Goal: Transaction & Acquisition: Purchase product/service

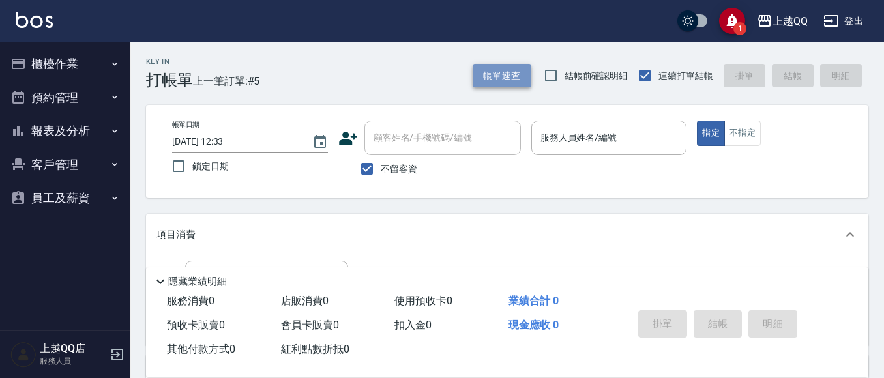
click at [509, 87] on button "帳單速查" at bounding box center [502, 76] width 59 height 24
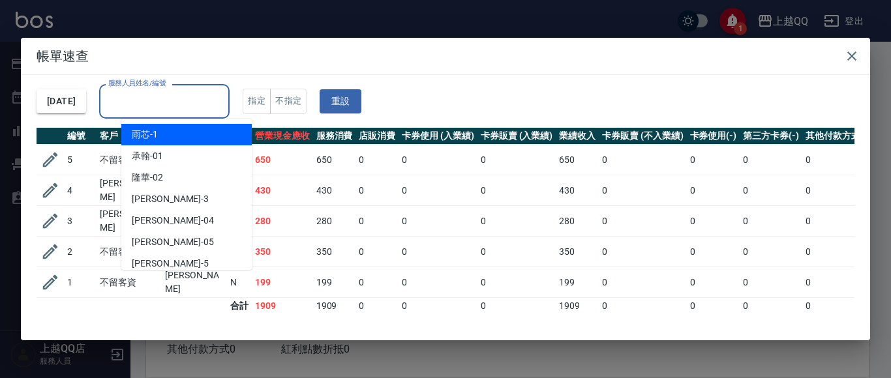
drag, startPoint x: 216, startPoint y: 93, endPoint x: 233, endPoint y: 70, distance: 29.0
click at [220, 95] on input "服務人員姓名/編號" at bounding box center [164, 101] width 119 height 23
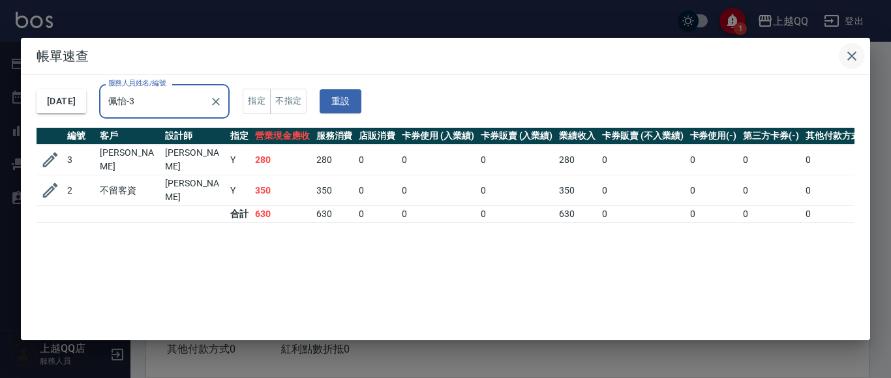
type input "佩怡-3"
click at [852, 56] on icon "button" at bounding box center [851, 56] width 9 height 9
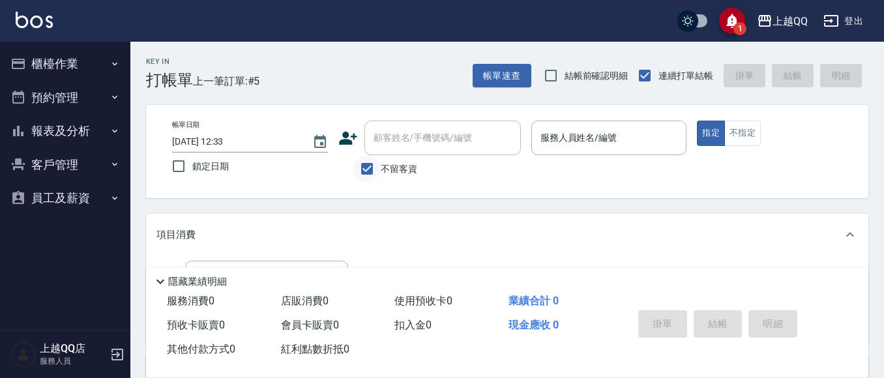
click at [366, 173] on input "不留客資" at bounding box center [366, 168] width 27 height 27
checkbox input "false"
click at [415, 147] on input "顧客姓名/手機號碼/編號" at bounding box center [432, 137] width 125 height 23
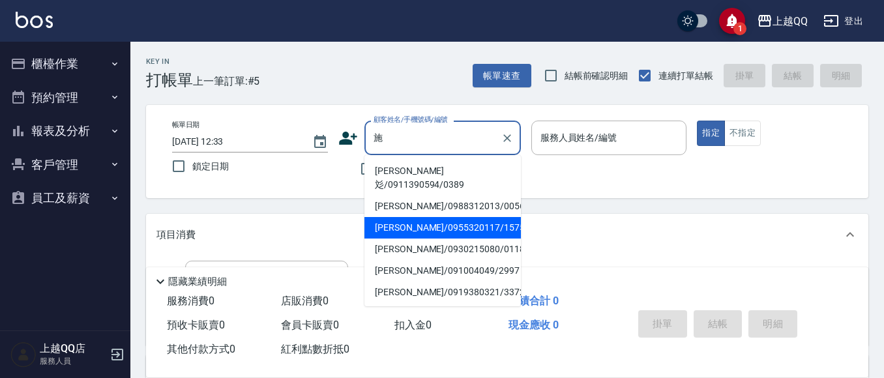
click at [395, 217] on li "[PERSON_NAME]/0955320117/1575" at bounding box center [442, 228] width 156 height 22
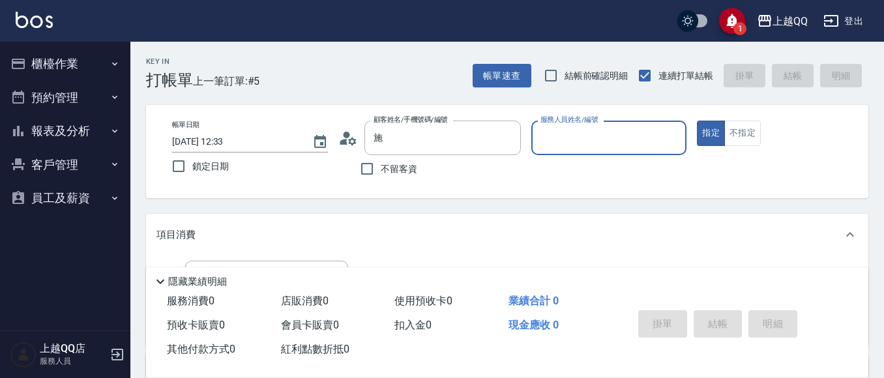
type input "[PERSON_NAME]/0955320117/1575"
type input "佩怡-3"
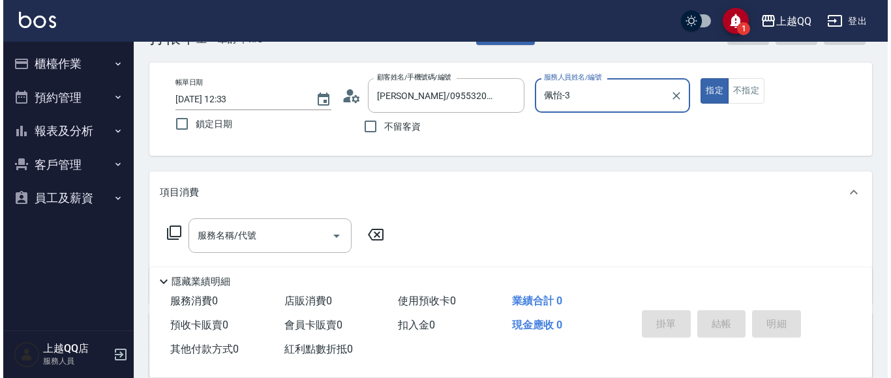
scroll to position [65, 0]
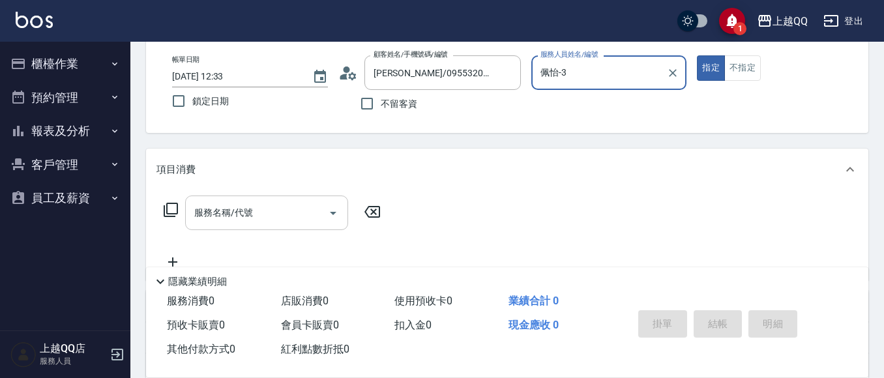
click at [299, 216] on input "服務名稱/代號" at bounding box center [257, 212] width 132 height 23
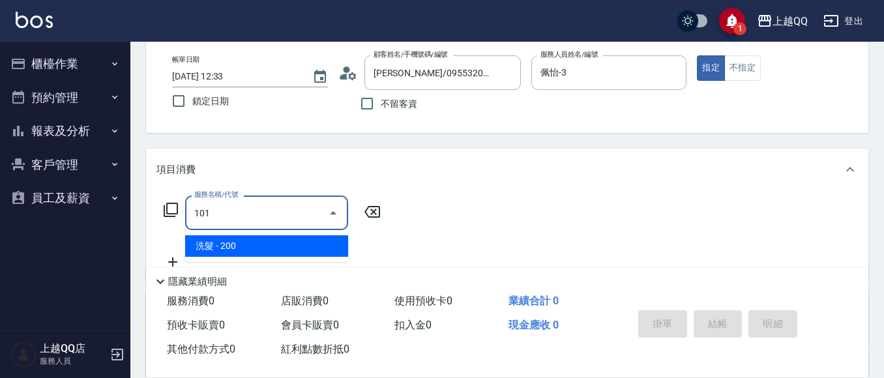
type input "洗髮(101)"
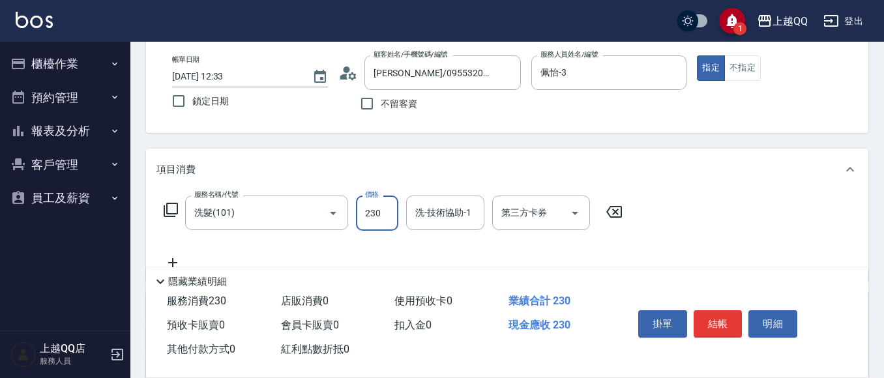
type input "230"
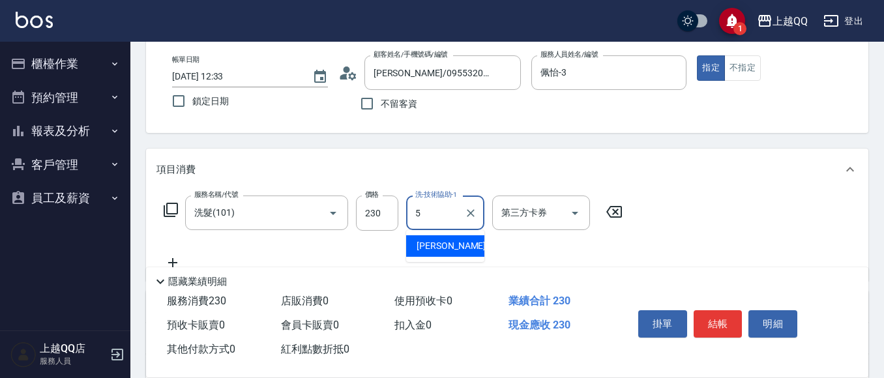
type input "[PERSON_NAME]5"
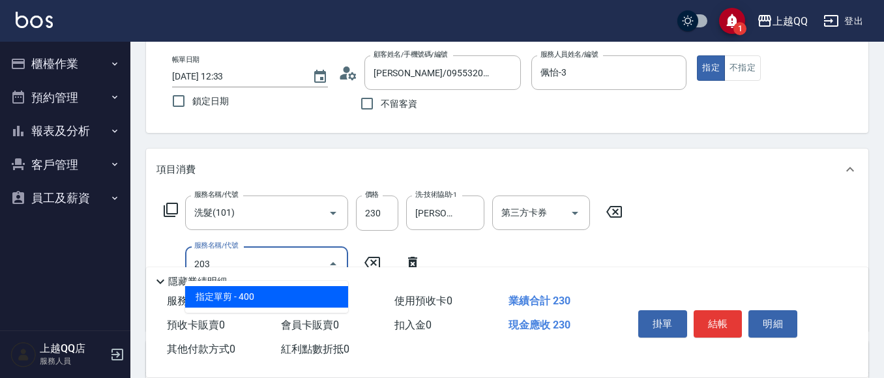
type input "指定單剪(203)"
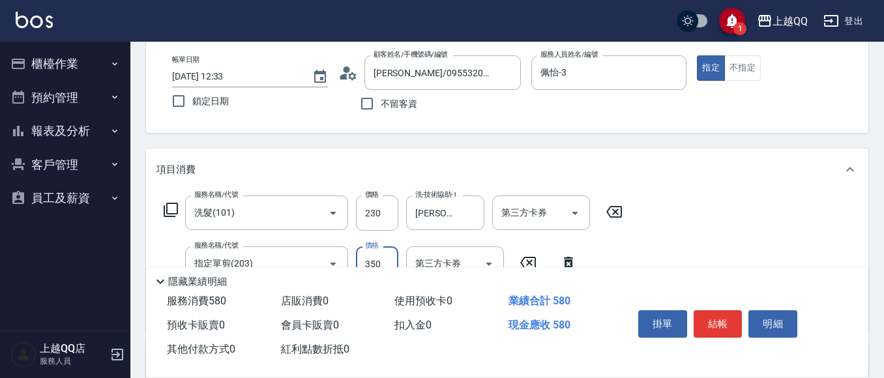
type input "350"
click at [735, 321] on button "結帳" at bounding box center [718, 323] width 49 height 27
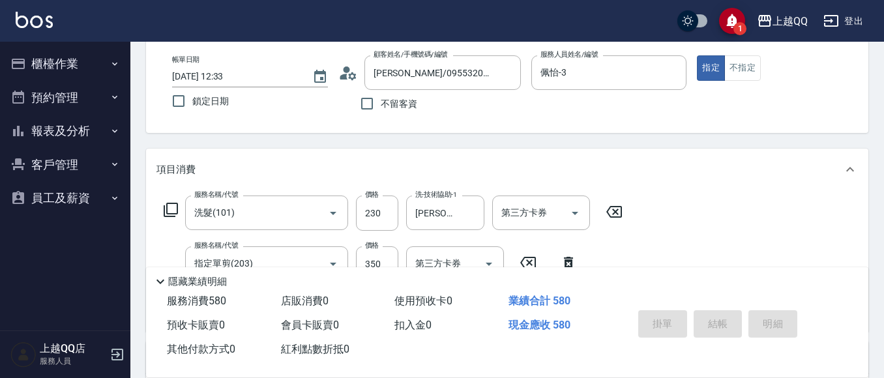
type input "[DATE] 15:59"
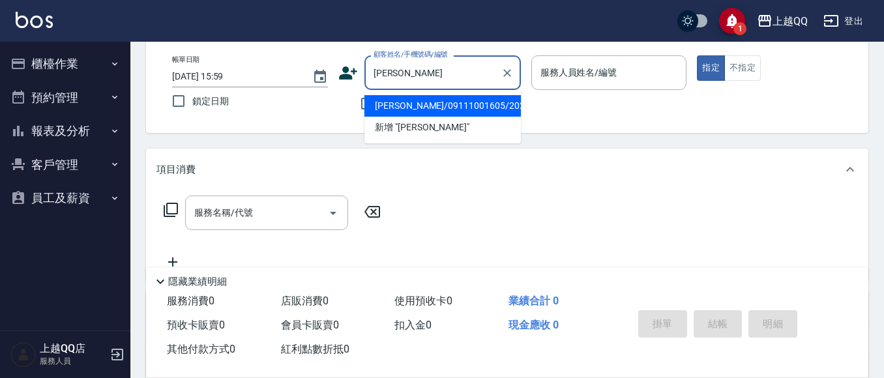
click at [447, 108] on li "[PERSON_NAME]/09111001605/2021" at bounding box center [442, 106] width 156 height 22
type input "[PERSON_NAME]/09111001605/2021"
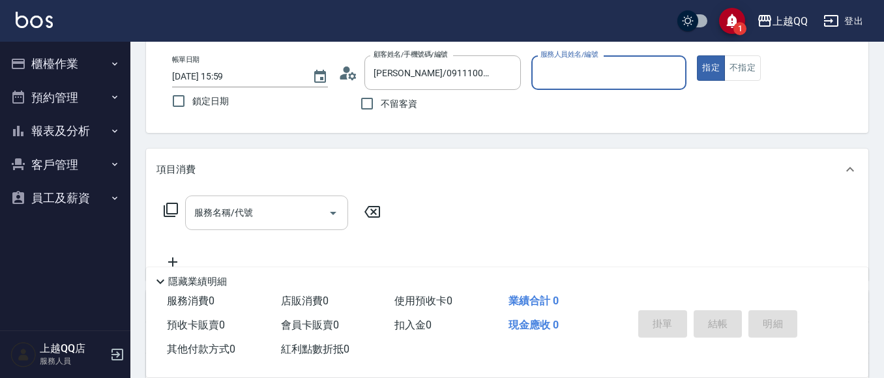
type input "佩怡-3"
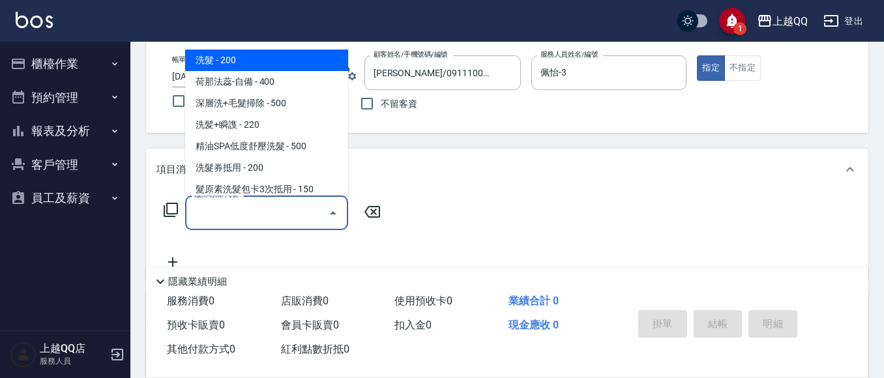
click at [313, 211] on input "服務名稱/代號" at bounding box center [257, 212] width 132 height 23
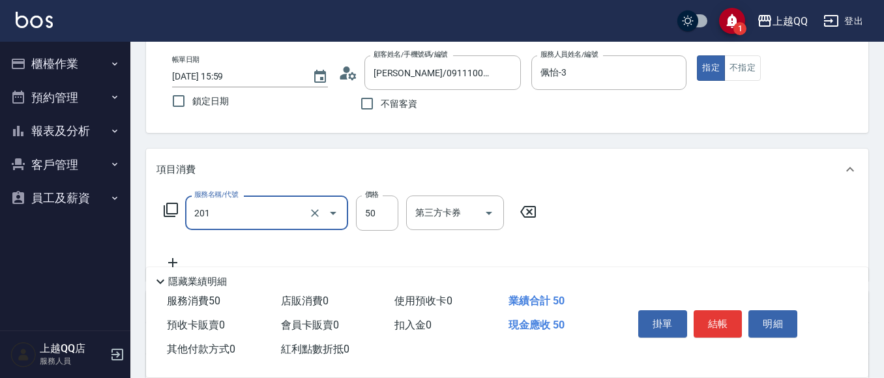
type input "剪瀏海(201)"
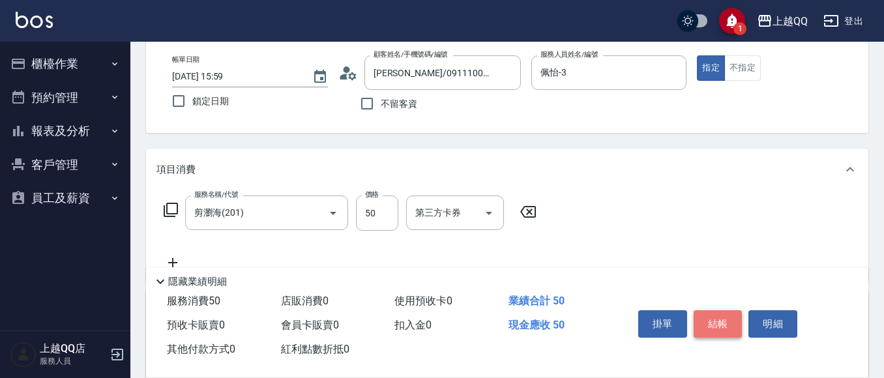
click at [715, 316] on button "結帳" at bounding box center [718, 323] width 49 height 27
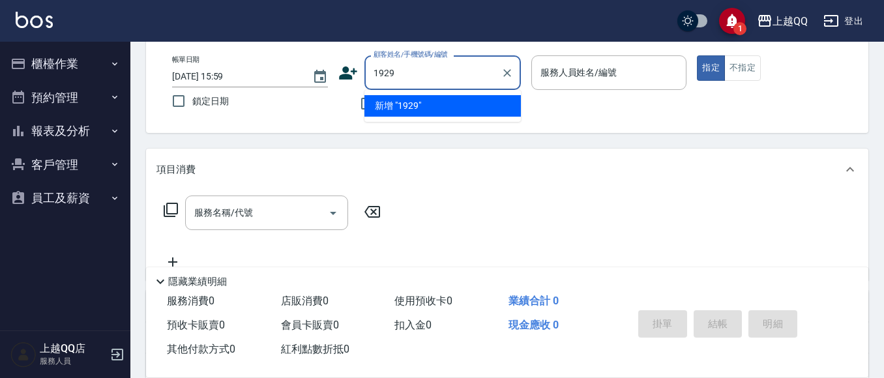
type input "1929"
click at [697, 55] on button "指定" at bounding box center [711, 67] width 28 height 25
type button "true"
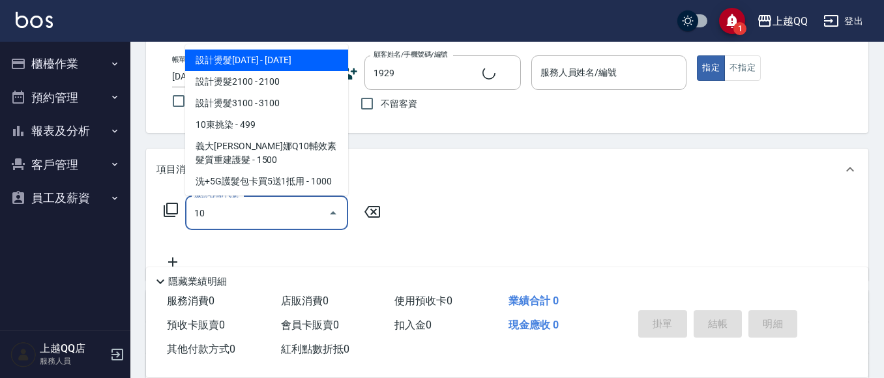
type input "101"
type input "[PERSON_NAME]/1929_歐雅惠/1929"
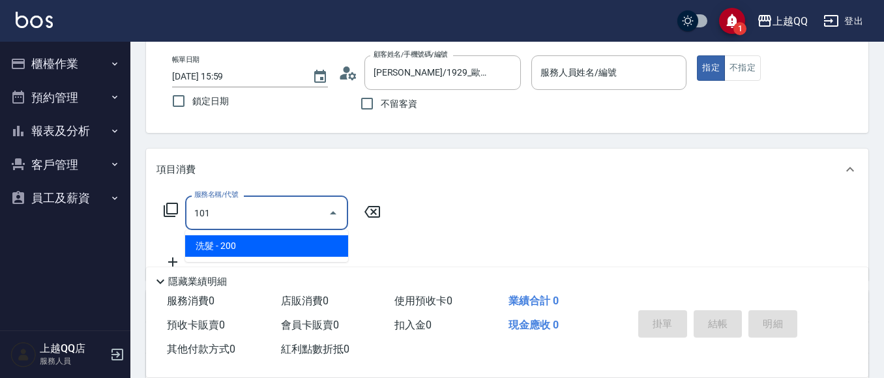
type input "101"
type input "佩怡-3"
type input "洗髮(101)"
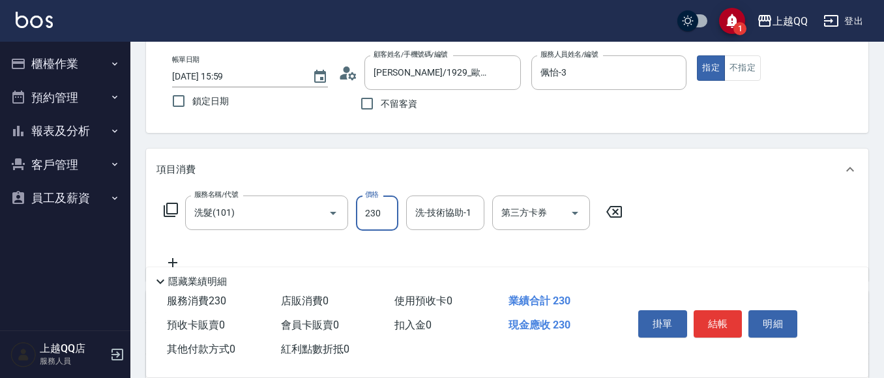
type input "230"
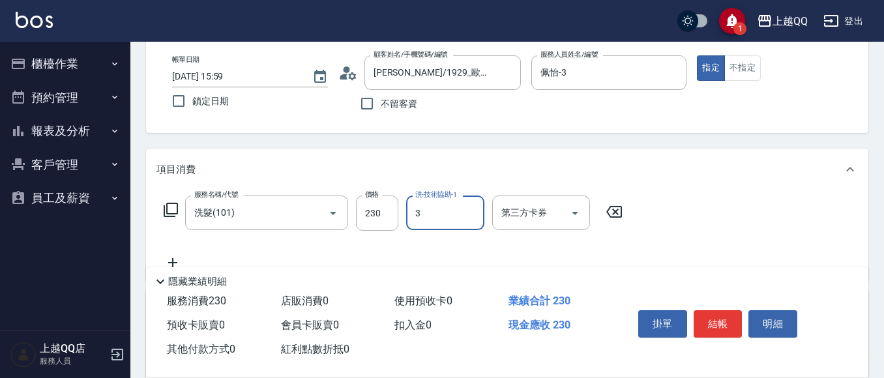
type input "佩怡-3"
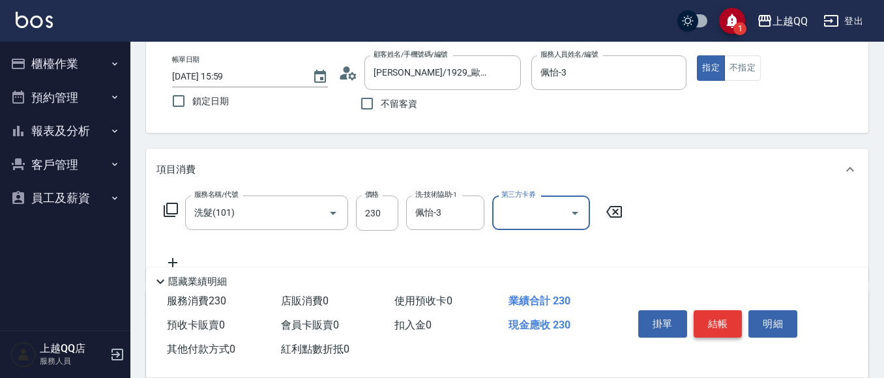
click at [714, 310] on button "結帳" at bounding box center [718, 323] width 49 height 27
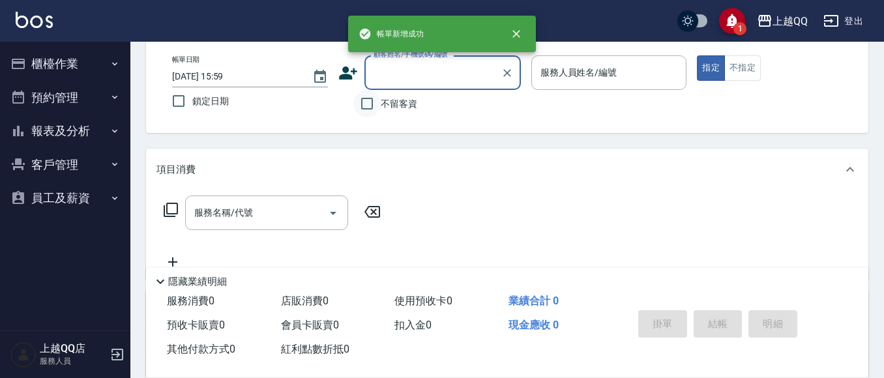
click at [363, 107] on input "不留客資" at bounding box center [366, 103] width 27 height 27
checkbox input "true"
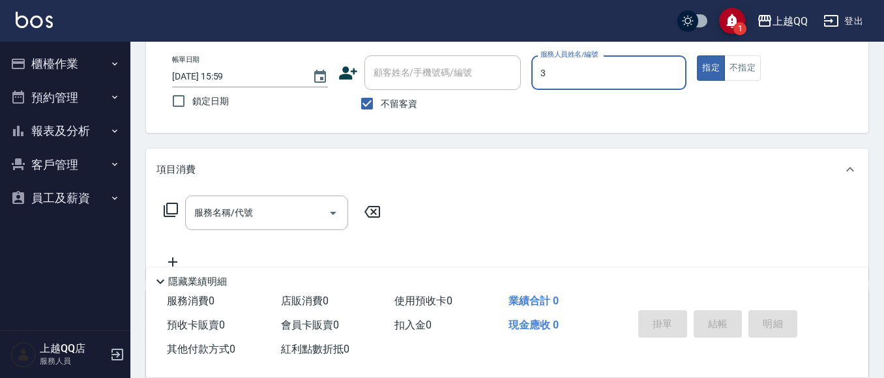
type input "佩怡-3"
click at [750, 74] on button "不指定" at bounding box center [742, 67] width 37 height 25
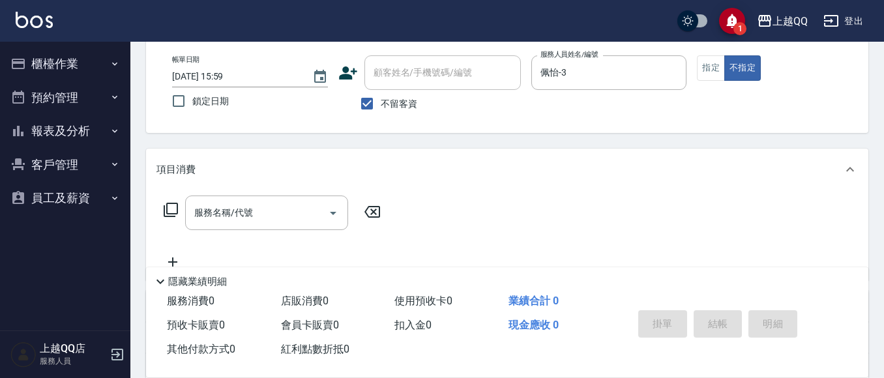
click at [179, 208] on div "服務名稱/代號 服務名稱/代號" at bounding box center [272, 213] width 232 height 35
click at [170, 206] on icon at bounding box center [171, 210] width 16 height 16
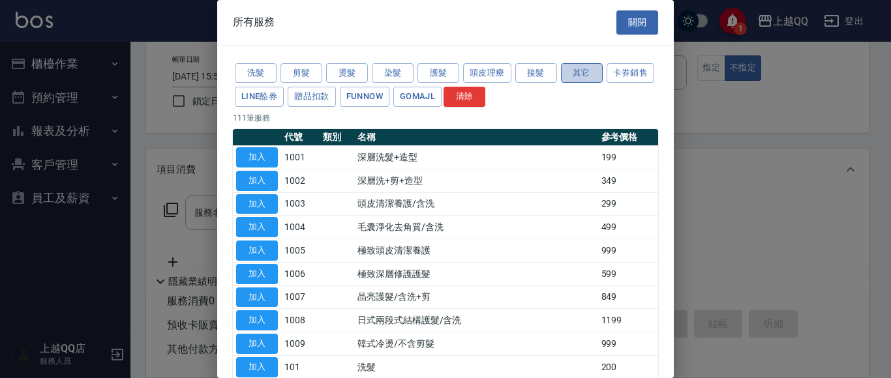
click at [598, 68] on button "其它" at bounding box center [582, 73] width 42 height 20
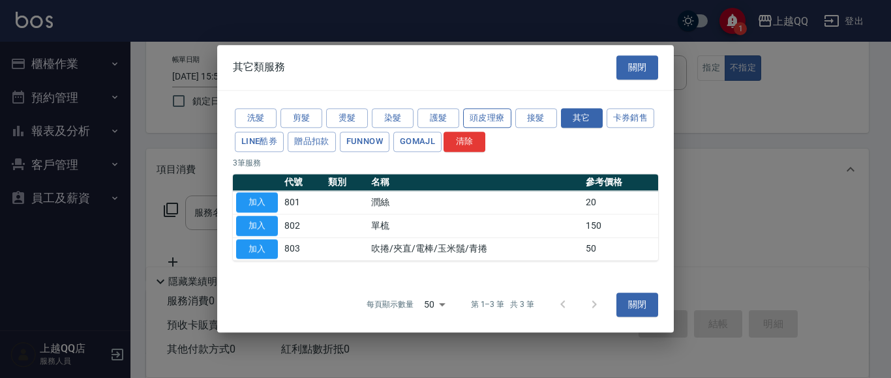
click at [443, 119] on button "護髮" at bounding box center [438, 118] width 42 height 20
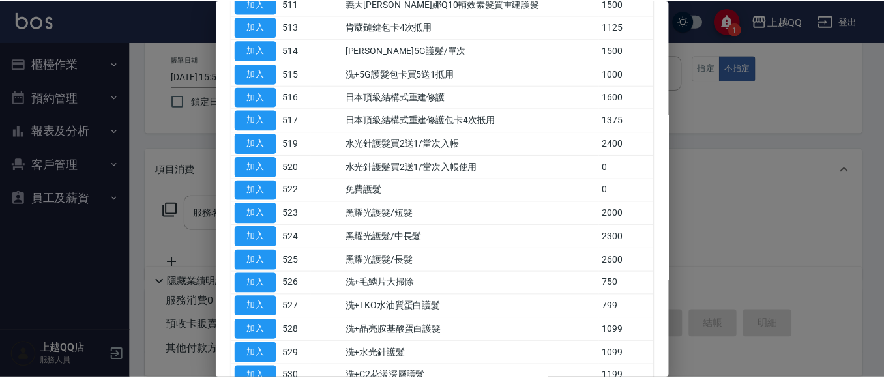
scroll to position [492, 0]
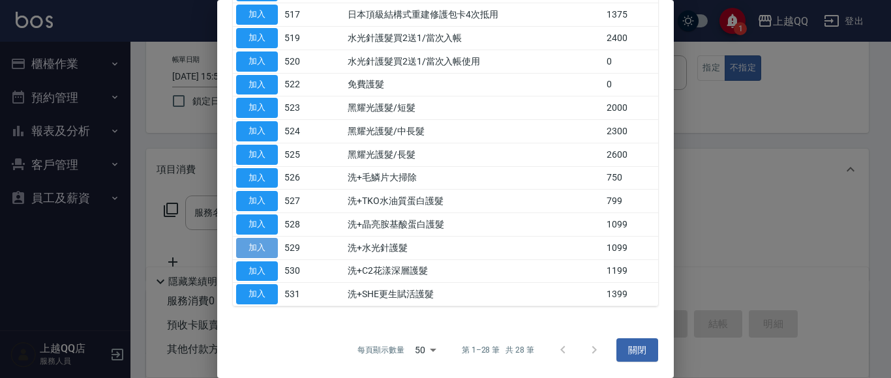
click at [273, 247] on button "加入" at bounding box center [257, 248] width 42 height 20
type input "洗+水光針護髮(529)"
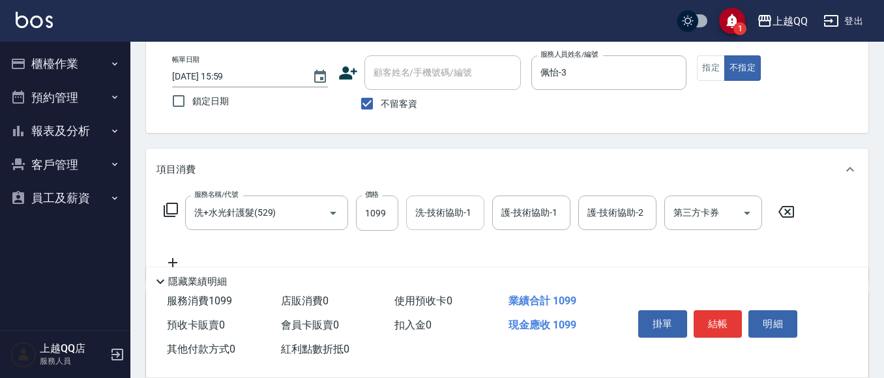
click at [423, 206] on div "洗-技術協助-1 洗-技術協助-1" at bounding box center [445, 213] width 78 height 35
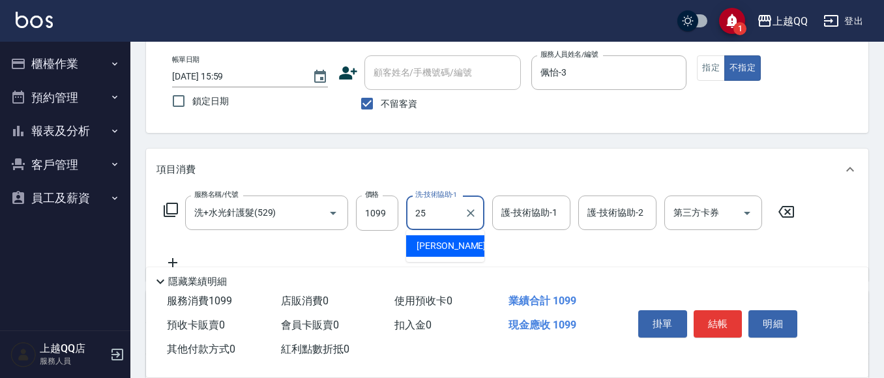
type input "[PERSON_NAME]-25"
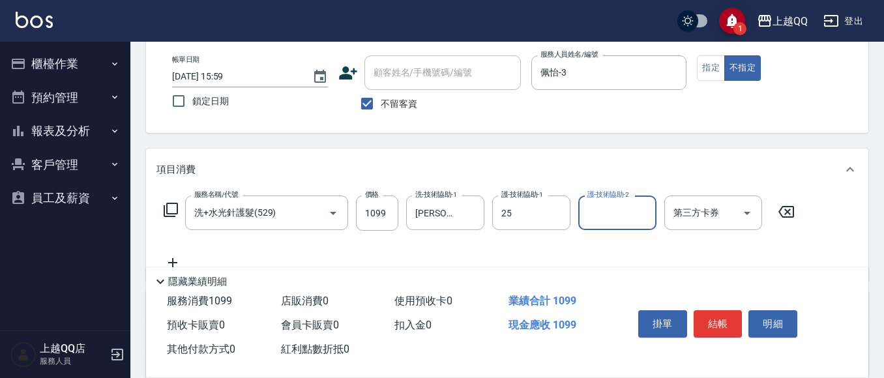
type input "[PERSON_NAME]-25"
click at [718, 330] on button "結帳" at bounding box center [718, 323] width 49 height 27
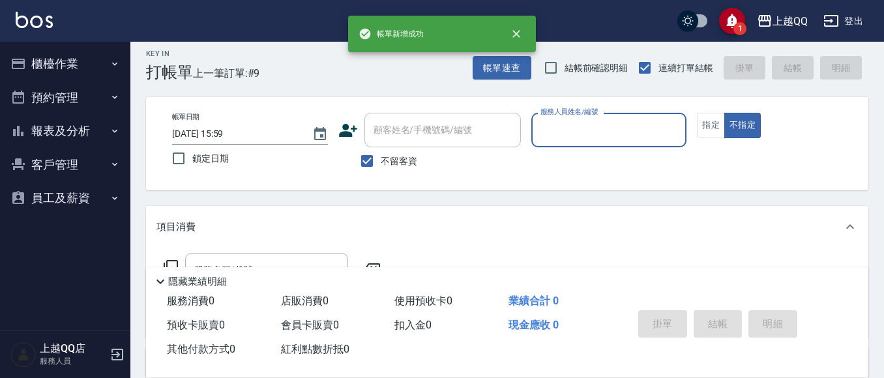
scroll to position [0, 0]
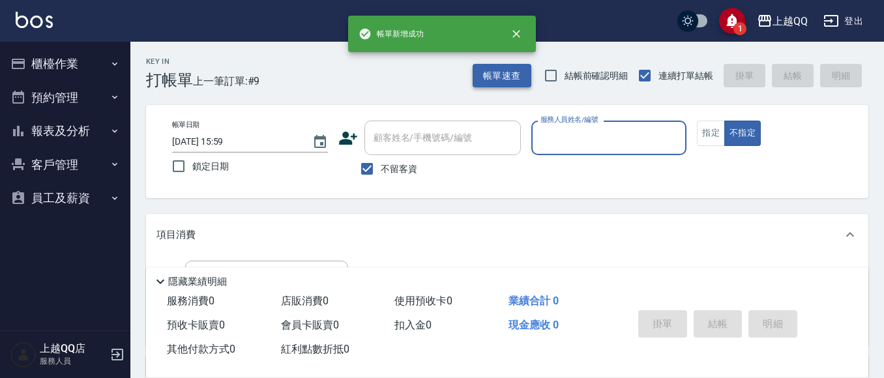
click at [490, 80] on button "帳單速查" at bounding box center [502, 76] width 59 height 24
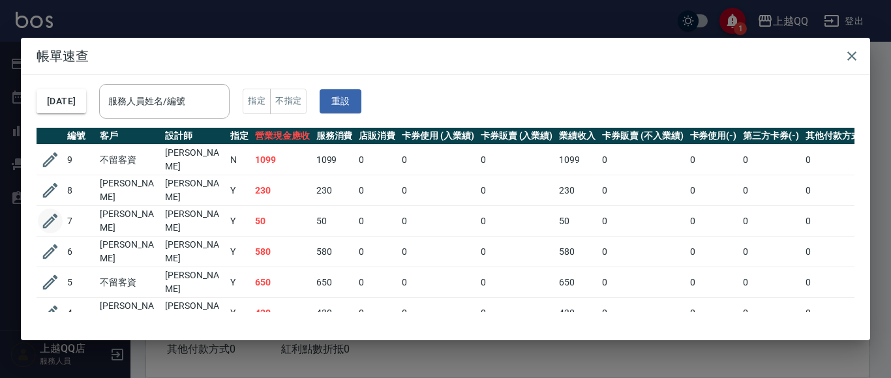
click at [47, 216] on icon "button" at bounding box center [50, 221] width 15 height 15
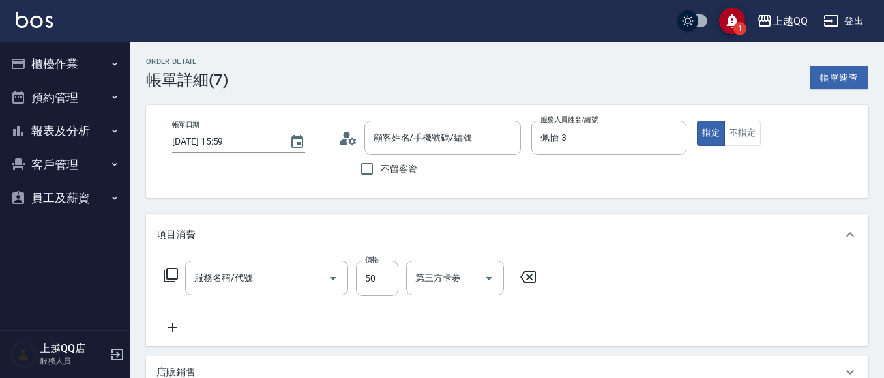
type input "佩怡-3"
type input "剪瀏海(201)"
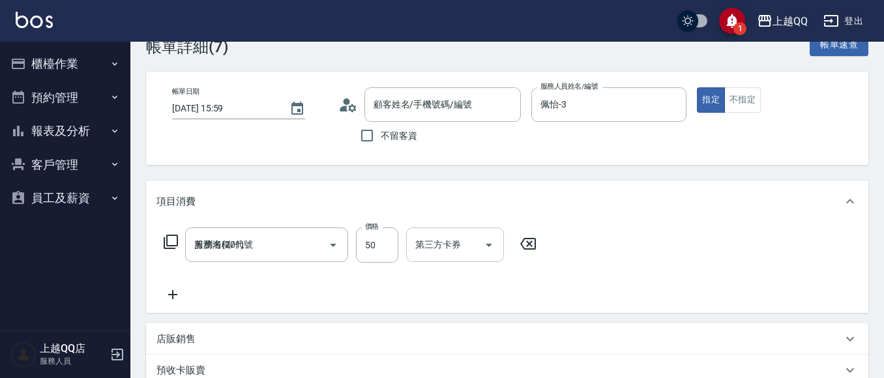
type input "[PERSON_NAME]/09111001605/2021"
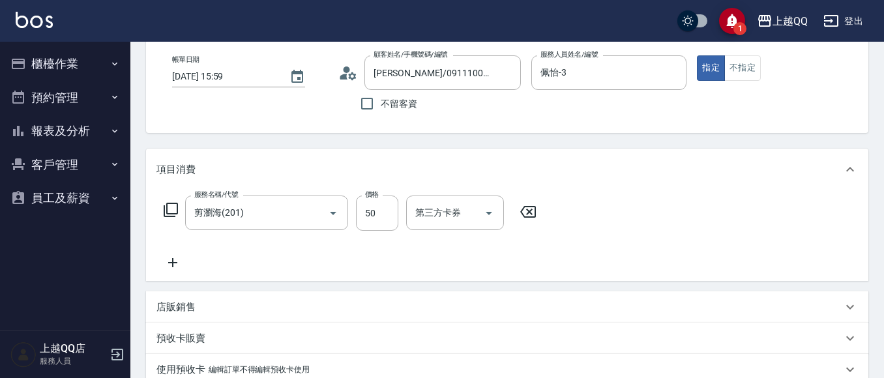
click at [167, 208] on icon at bounding box center [171, 210] width 14 height 14
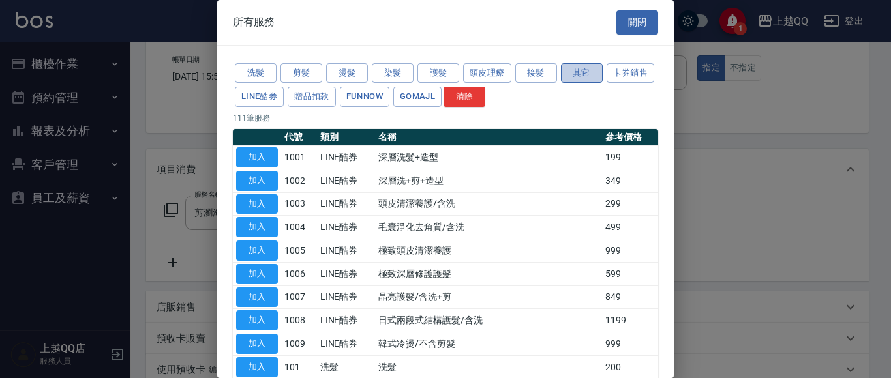
drag, startPoint x: 571, startPoint y: 68, endPoint x: 586, endPoint y: 82, distance: 20.8
click at [573, 69] on button "其它" at bounding box center [582, 73] width 42 height 20
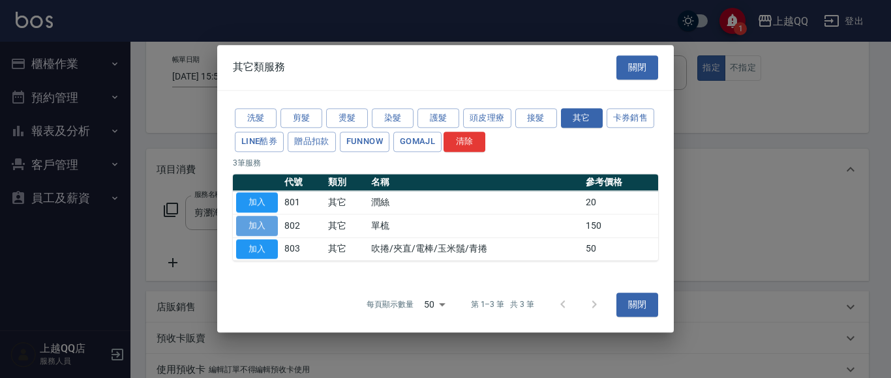
click at [267, 226] on button "加入" at bounding box center [257, 226] width 42 height 20
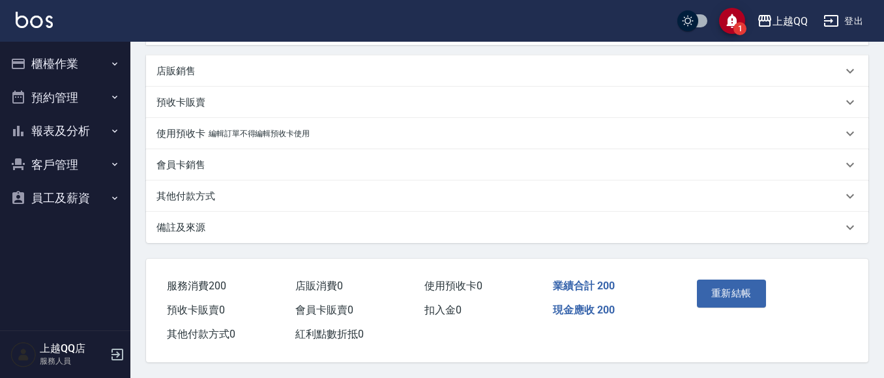
scroll to position [358, 0]
click at [729, 283] on button "重新結帳" at bounding box center [731, 293] width 69 height 27
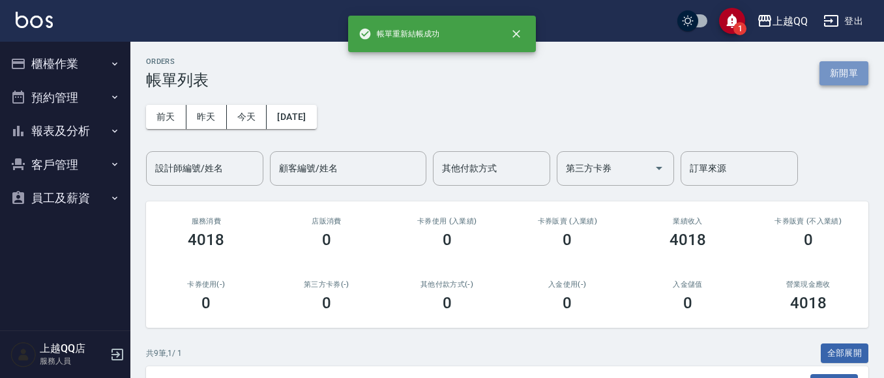
click at [835, 78] on button "新開單" at bounding box center [844, 73] width 49 height 24
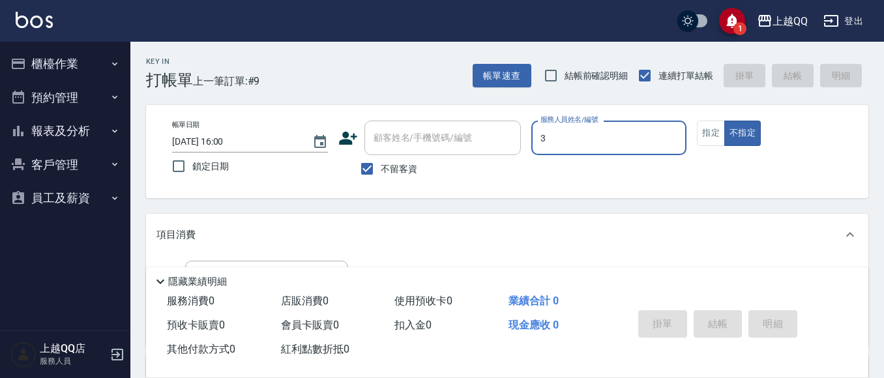
type input "3"
type button "false"
type input "佩怡-3"
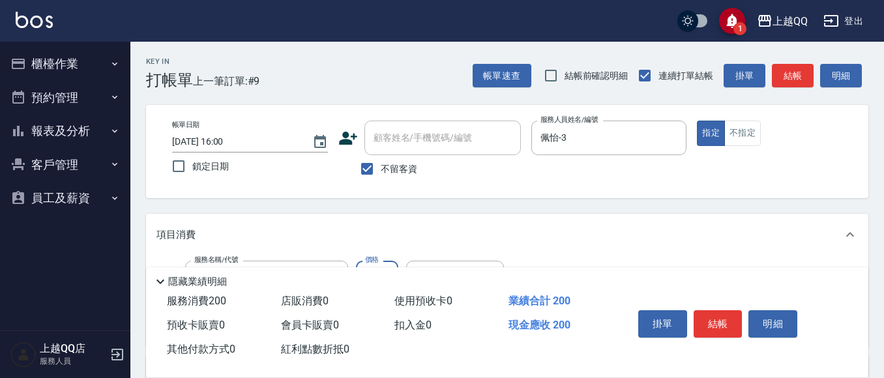
type input "洗髮(101)"
type input "230"
type input "佩怡-3"
type input "指定單剪(203)"
type input "350"
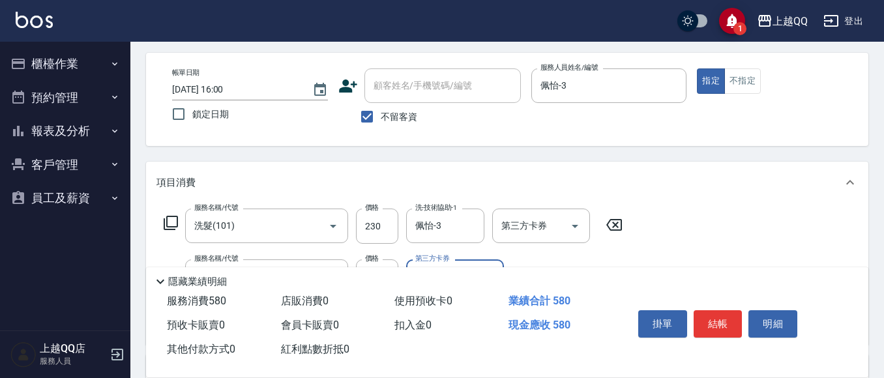
scroll to position [130, 0]
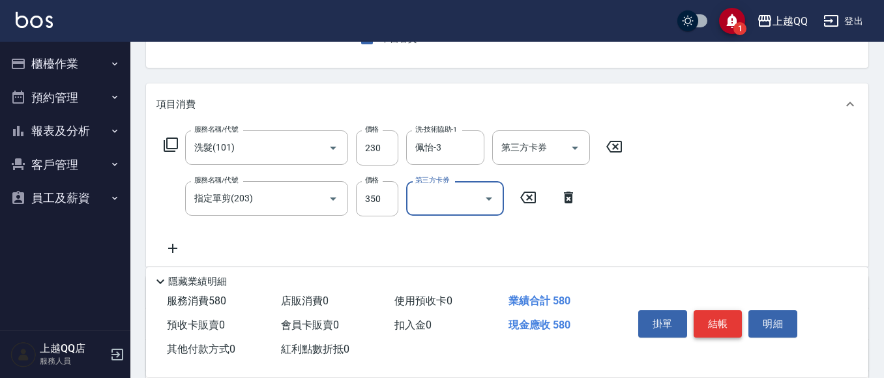
click at [711, 321] on button "結帳" at bounding box center [718, 323] width 49 height 27
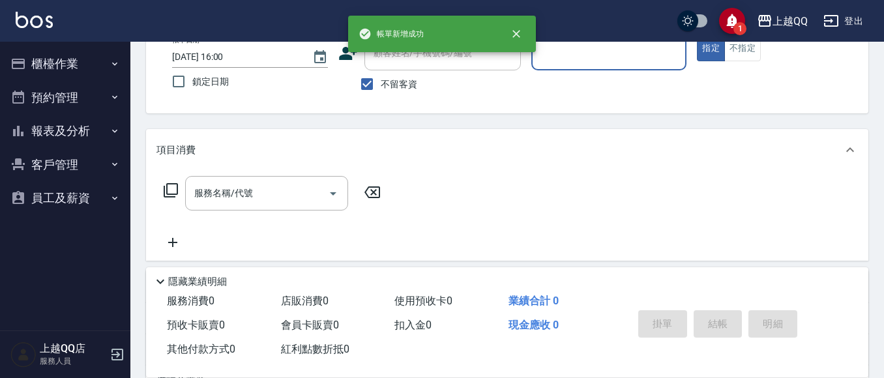
scroll to position [61, 0]
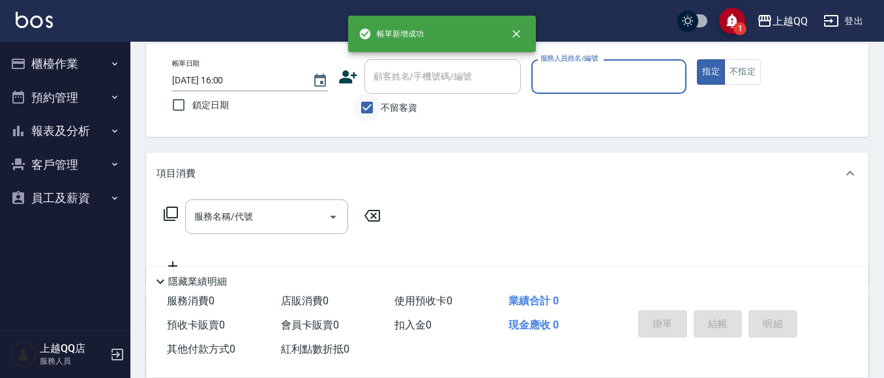
click at [357, 103] on input "不留客資" at bounding box center [366, 107] width 27 height 27
checkbox input "false"
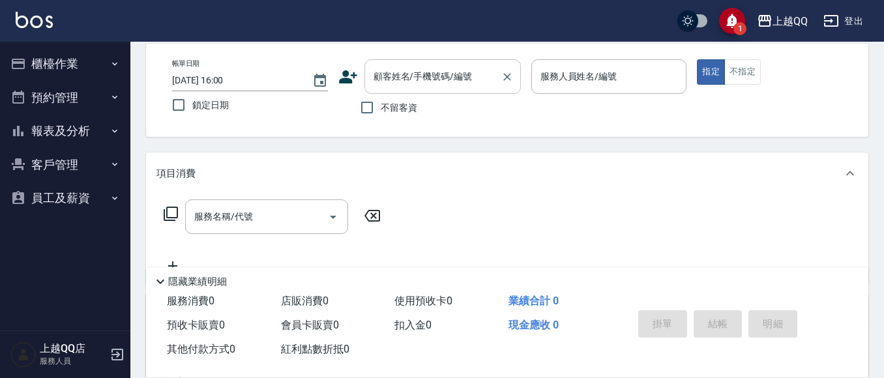
click at [410, 80] on input "顧客姓名/手機號碼/編號" at bounding box center [432, 76] width 125 height 23
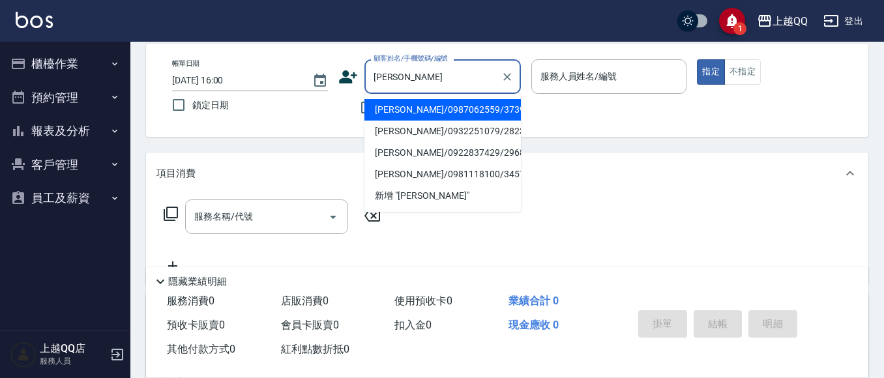
drag, startPoint x: 432, startPoint y: 104, endPoint x: 452, endPoint y: 105, distance: 19.6
click at [433, 104] on li "[PERSON_NAME]/0987062559/3739" at bounding box center [442, 110] width 156 height 22
type input "[PERSON_NAME]/0987062559/3739"
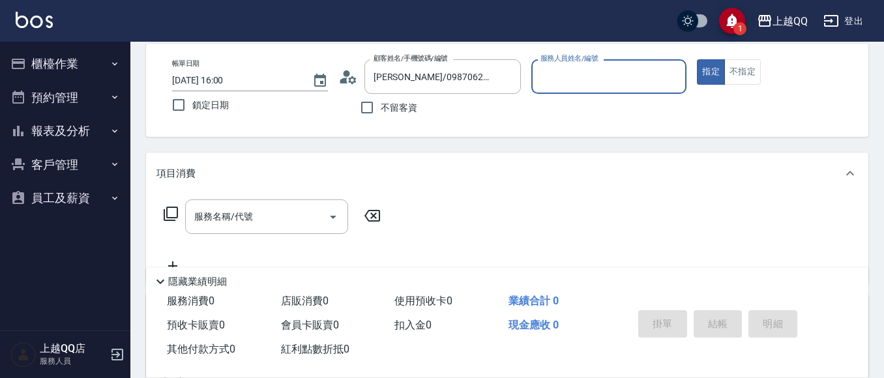
type input "佩怡-3"
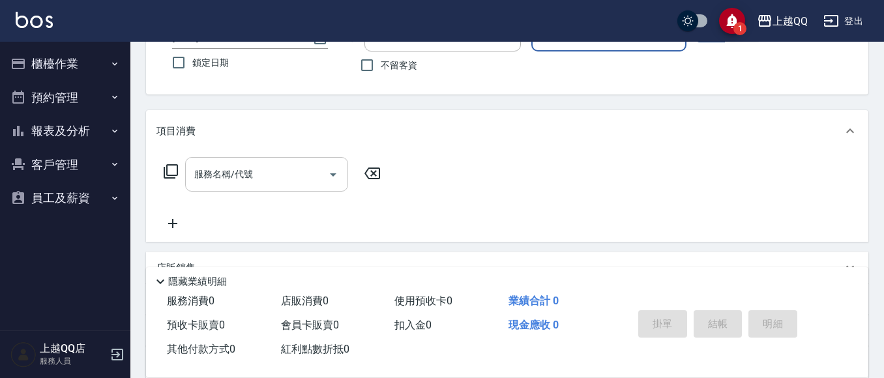
scroll to position [126, 0]
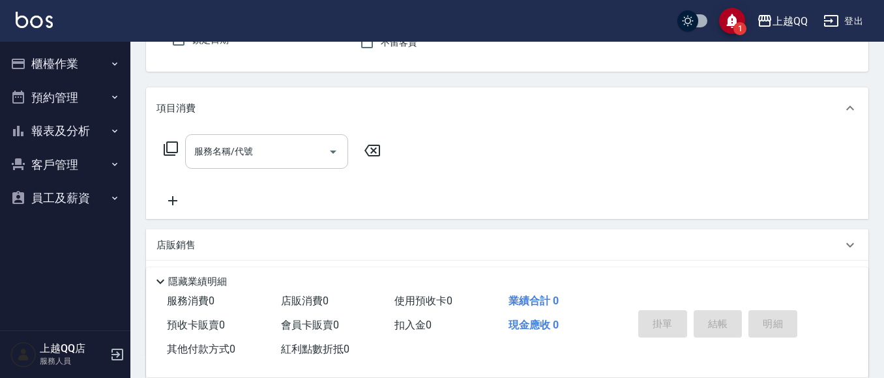
click at [256, 159] on input "服務名稱/代號" at bounding box center [257, 151] width 132 height 23
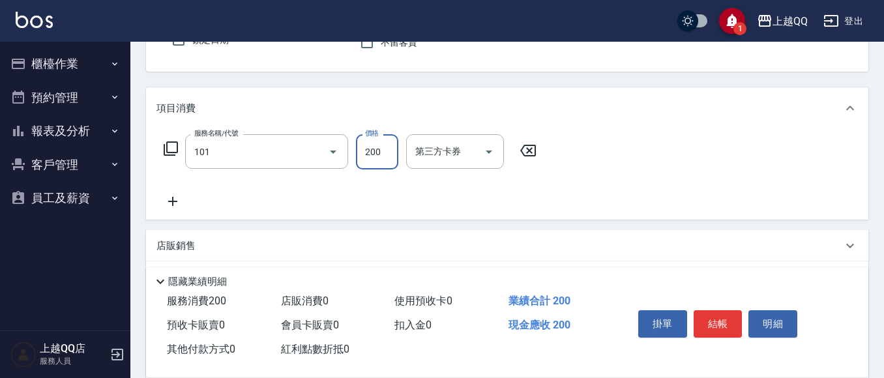
type input "洗髮(101)"
type input "230"
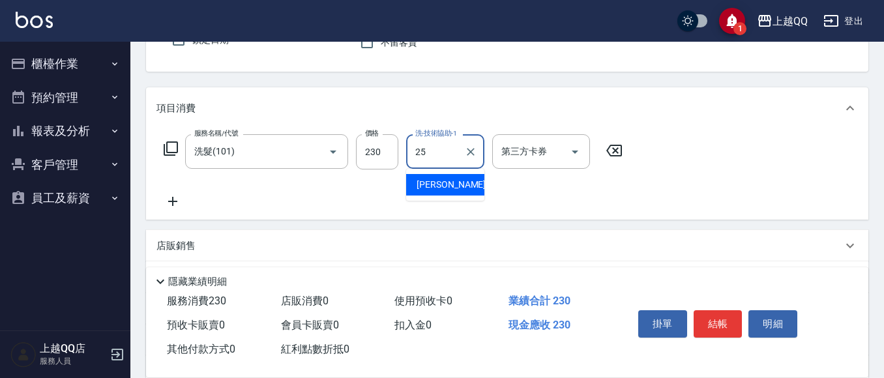
type input "[PERSON_NAME]-25"
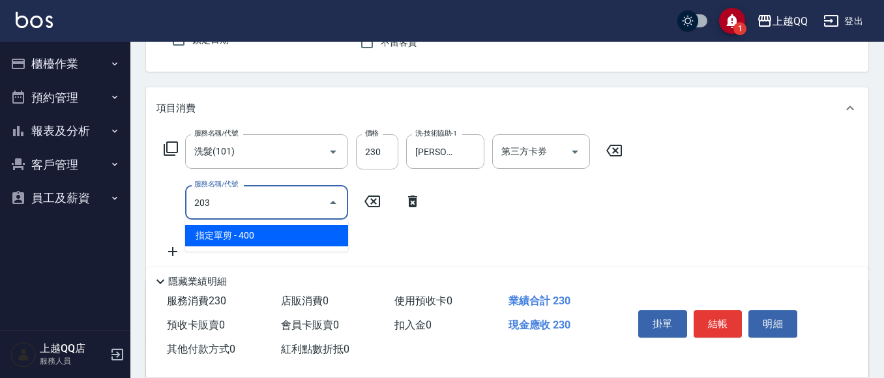
type input "指定單剪(203)"
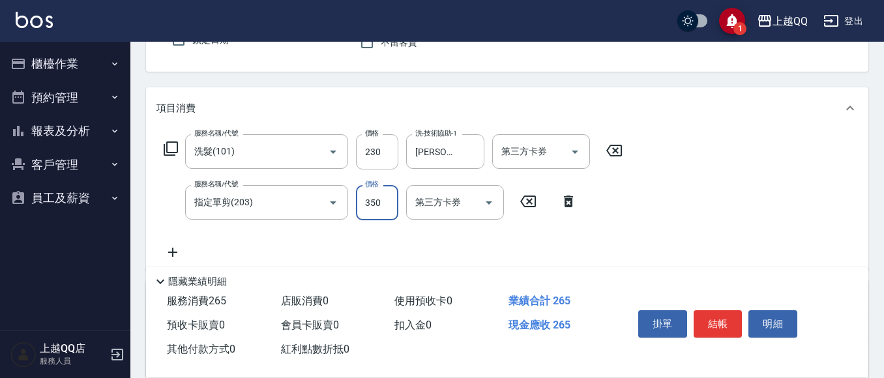
type input "350"
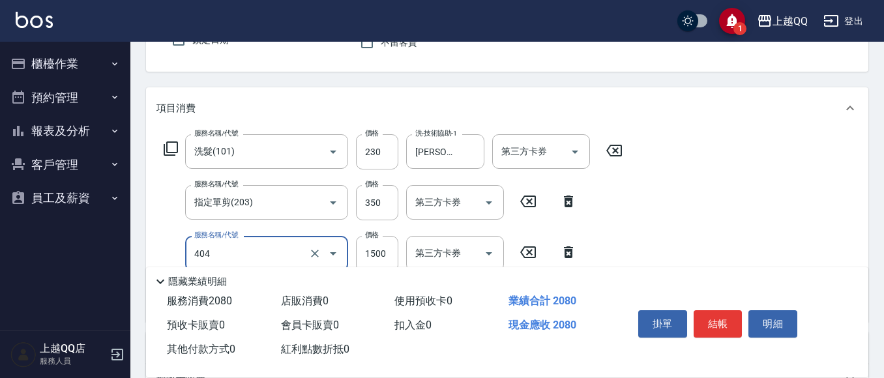
type input "設計染髮(404)"
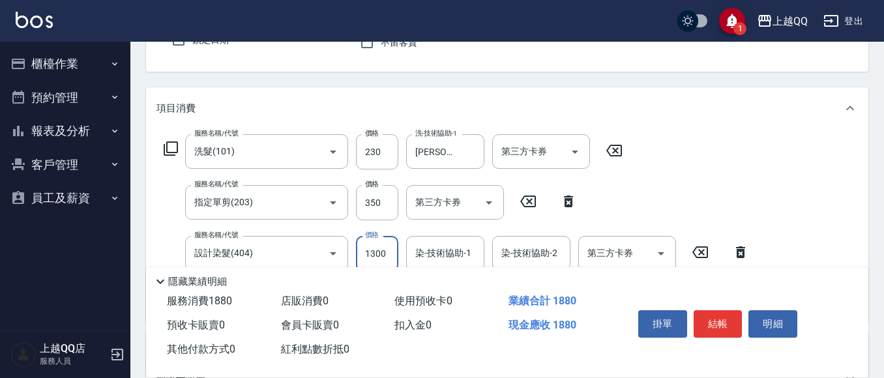
type input "1300"
type input "佩怡-3"
click at [732, 325] on button "結帳" at bounding box center [718, 323] width 49 height 27
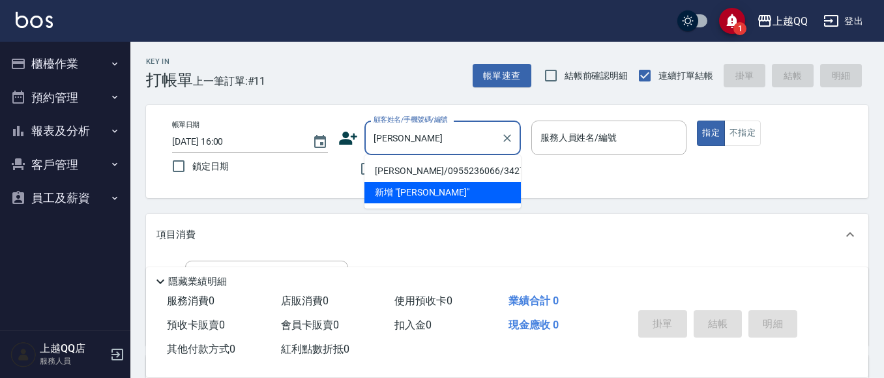
scroll to position [65, 0]
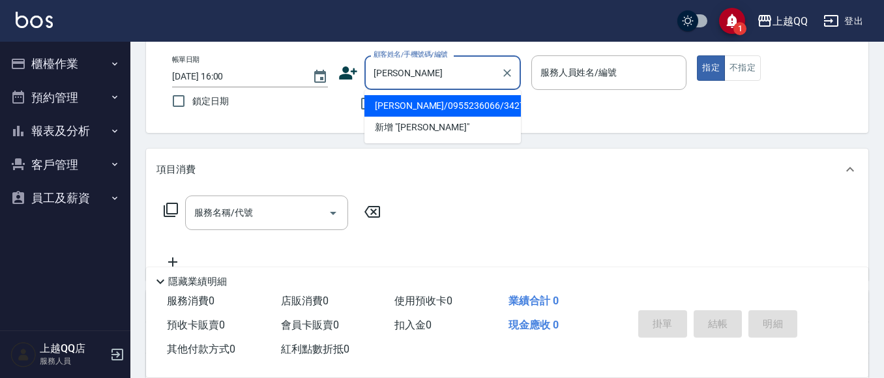
click at [437, 104] on li "[PERSON_NAME]/0955236066/3427" at bounding box center [442, 106] width 156 height 22
type input "[PERSON_NAME]/0955236066/3427"
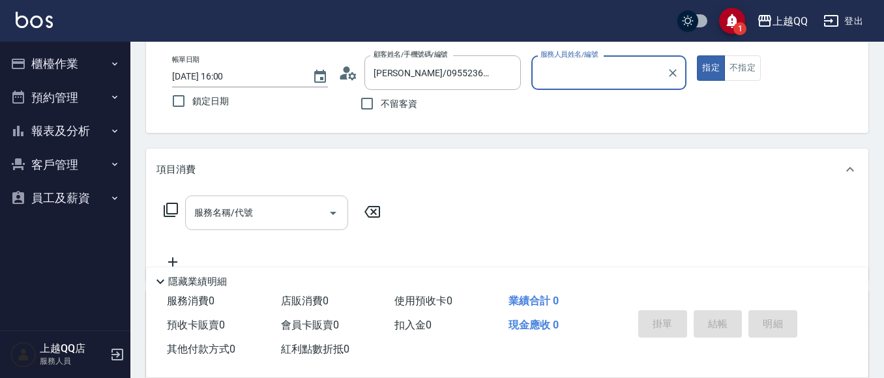
type input "佩怡-3"
click at [237, 211] on div "服務名稱/代號 服務名稱/代號" at bounding box center [266, 213] width 163 height 35
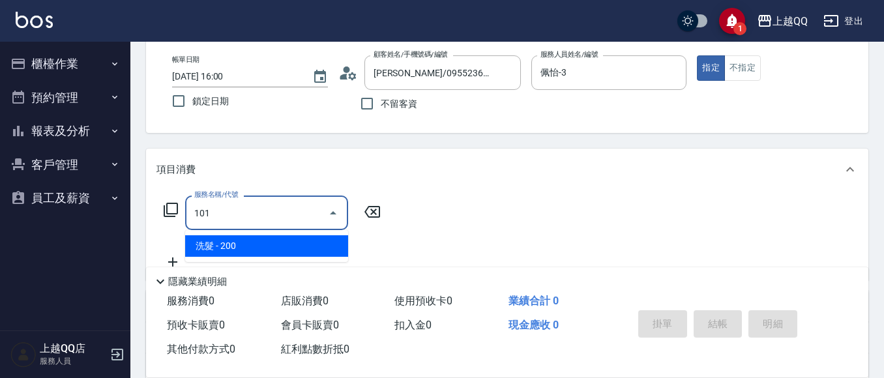
type input "洗髮(101)"
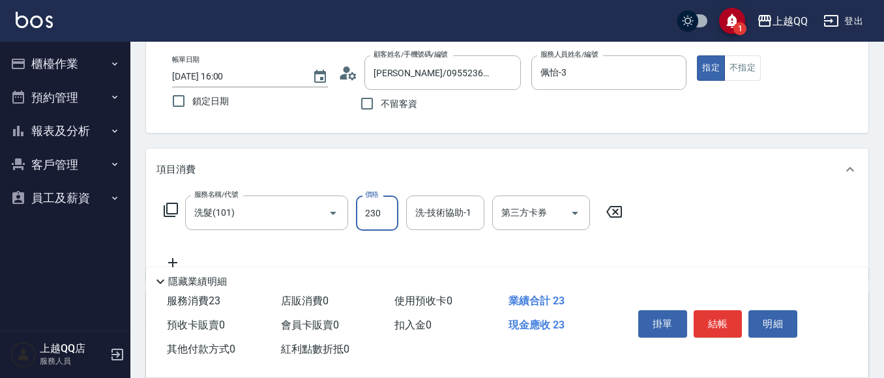
type input "230"
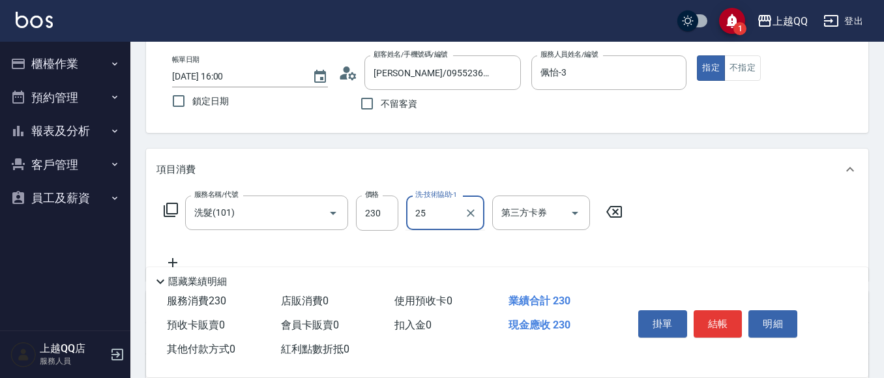
type input "[PERSON_NAME]-25"
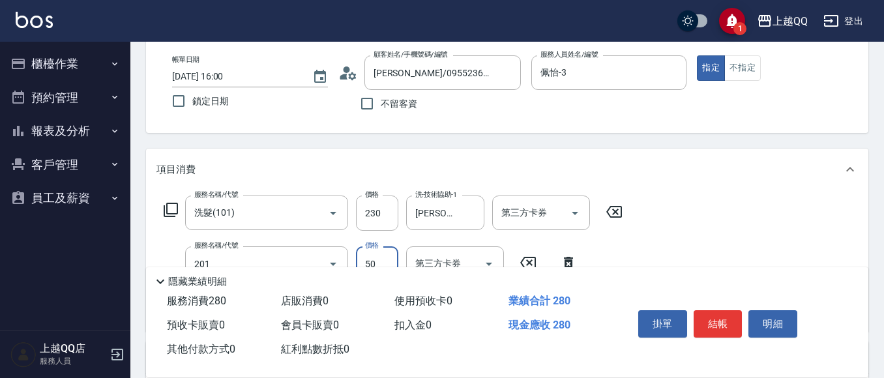
type input "剪瀏海(201)"
type input "設計染髮(404)"
type input "1400"
type input "佩怡-3"
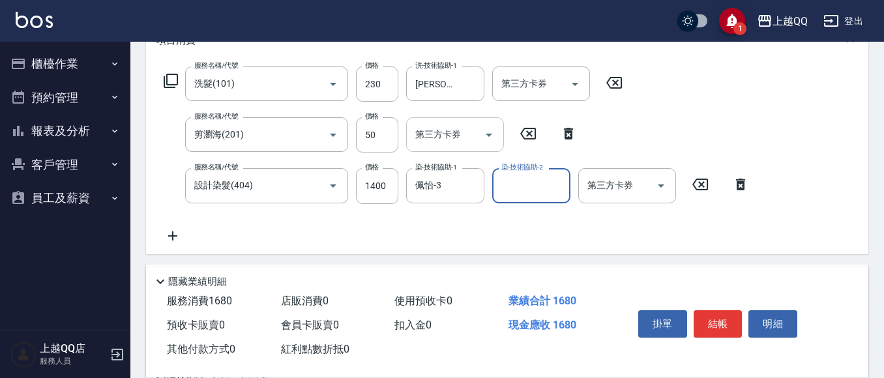
scroll to position [196, 0]
click at [722, 327] on button "結帳" at bounding box center [718, 323] width 49 height 27
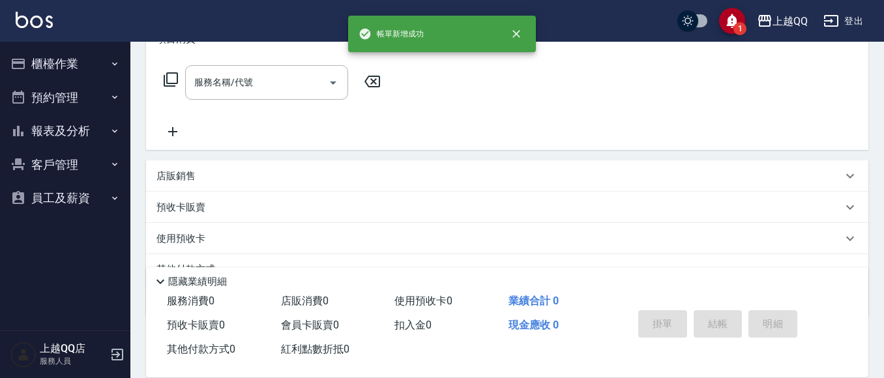
scroll to position [0, 0]
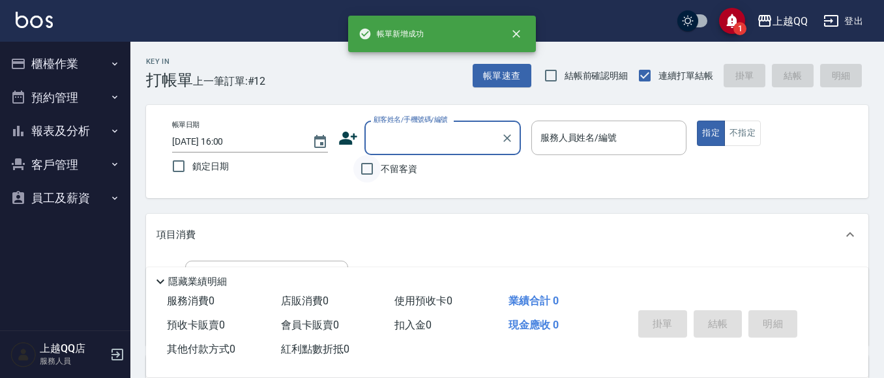
click at [363, 178] on input "不留客資" at bounding box center [366, 168] width 27 height 27
checkbox input "true"
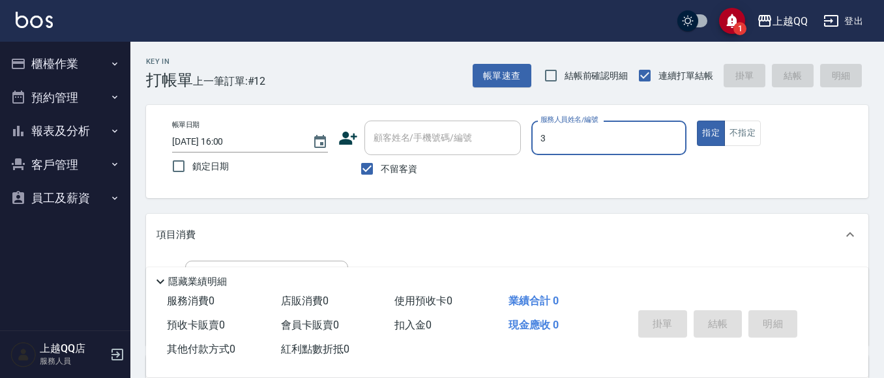
type input "3"
type button "true"
type input "佩怡-3"
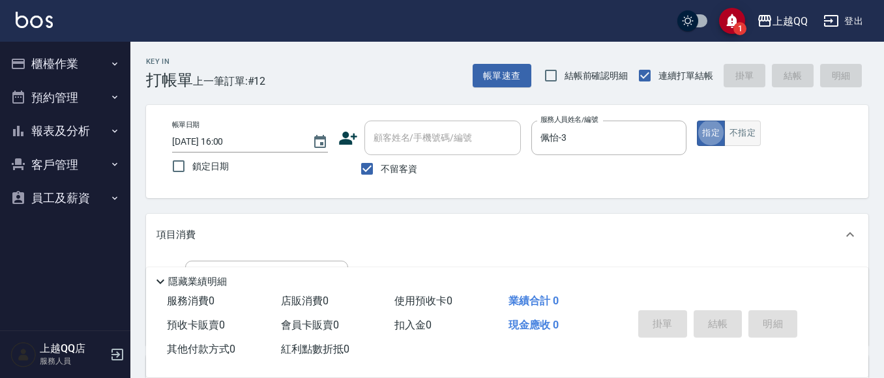
click at [745, 128] on button "不指定" at bounding box center [742, 133] width 37 height 25
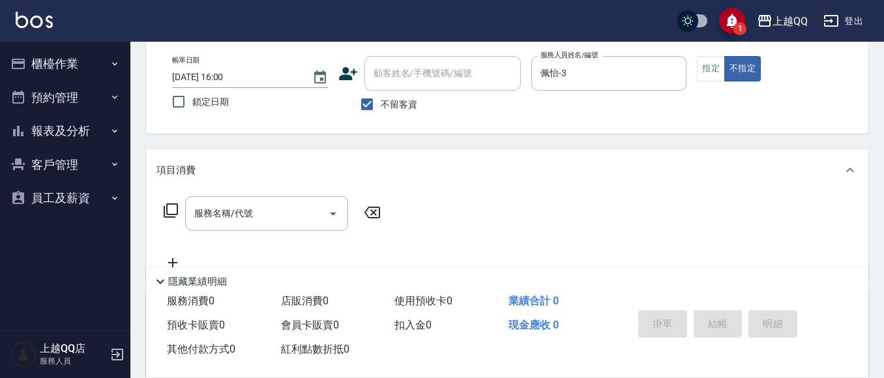
scroll to position [65, 0]
click at [283, 196] on div "服務名稱/代號" at bounding box center [266, 213] width 163 height 35
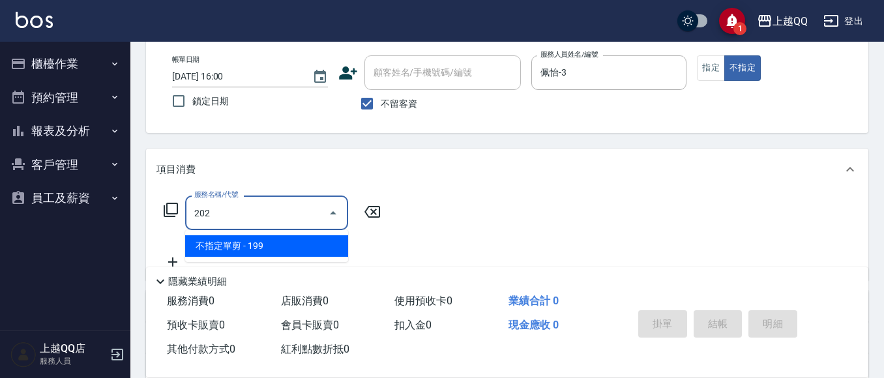
type input "不指定單剪(202)"
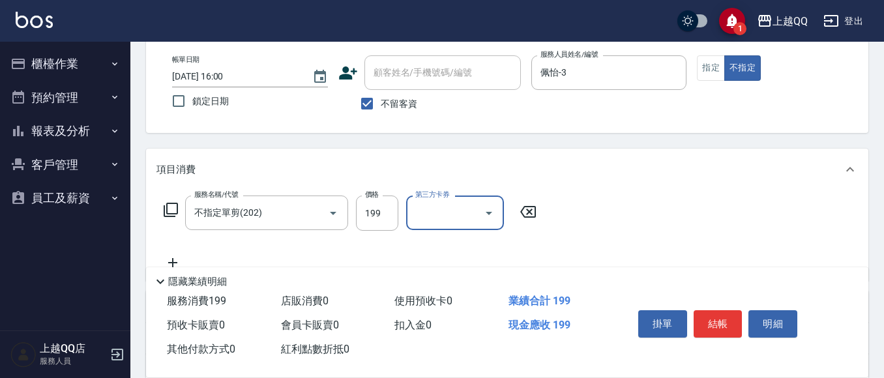
click at [721, 327] on button "結帳" at bounding box center [718, 323] width 49 height 27
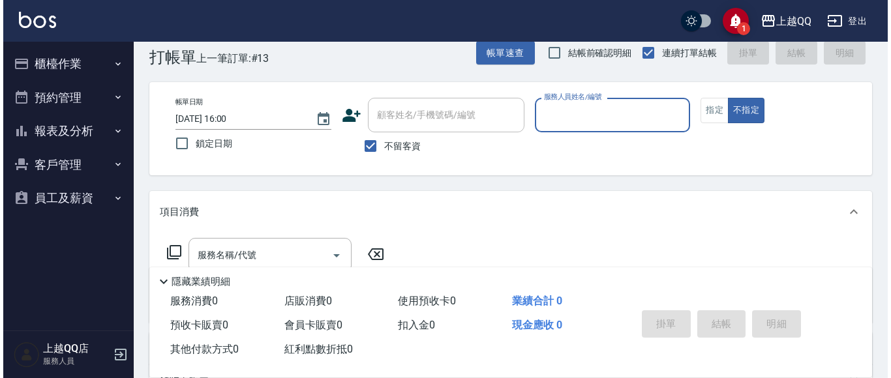
scroll to position [0, 0]
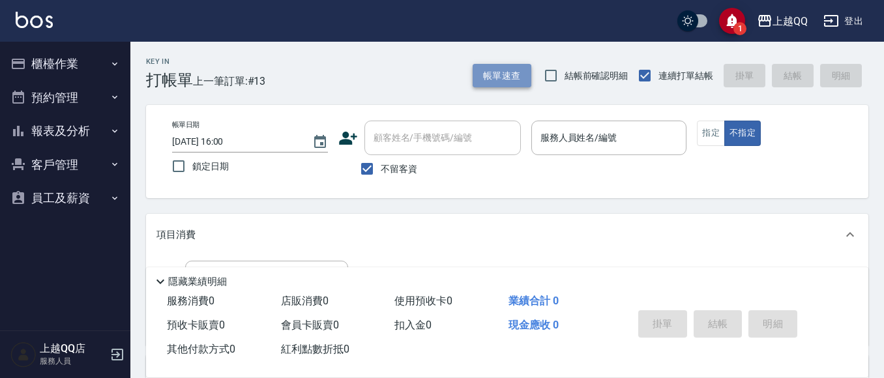
click at [474, 72] on button "帳單速查" at bounding box center [502, 76] width 59 height 24
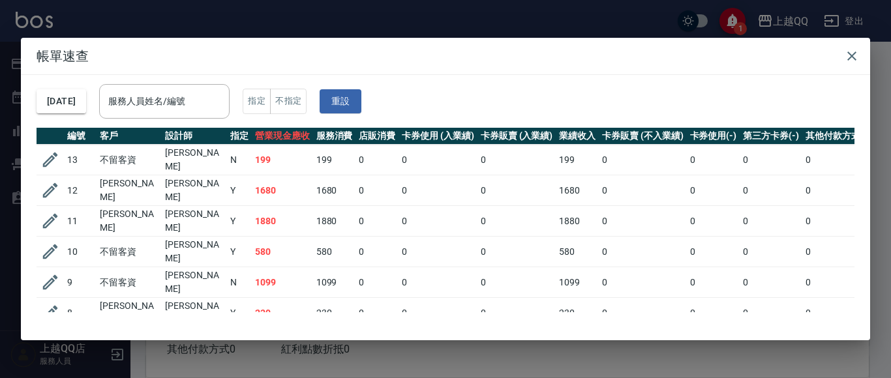
drag, startPoint x: 178, startPoint y: 104, endPoint x: 214, endPoint y: 78, distance: 44.3
click at [182, 107] on input "服務人員姓名/編號" at bounding box center [164, 101] width 119 height 23
type input "佩怡-3"
click at [852, 55] on icon "button" at bounding box center [852, 56] width 16 height 16
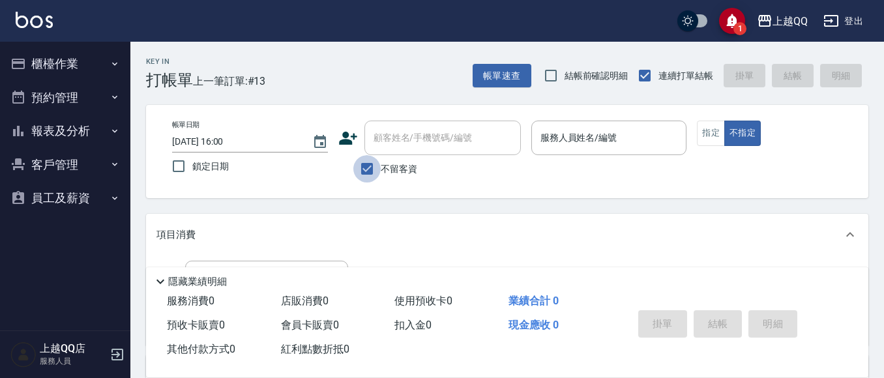
drag, startPoint x: 366, startPoint y: 167, endPoint x: 389, endPoint y: 130, distance: 43.4
click at [366, 166] on input "不留客資" at bounding box center [366, 168] width 27 height 27
checkbox input "false"
click at [389, 130] on div "顧客姓名/手機號碼/編號 顧客姓名/手機號碼/編號" at bounding box center [442, 138] width 156 height 35
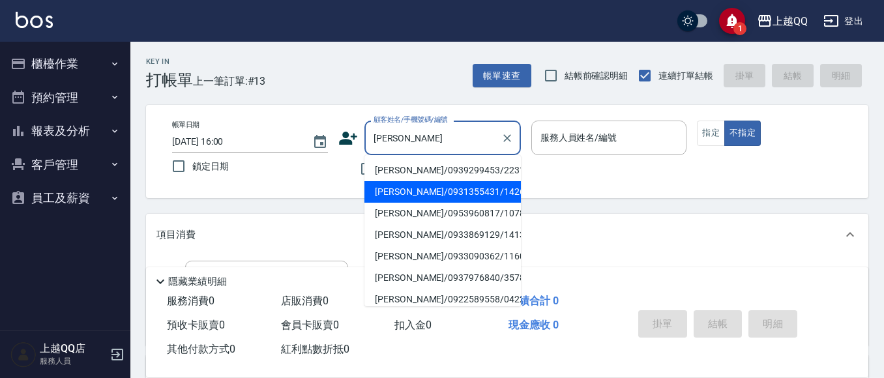
scroll to position [130, 0]
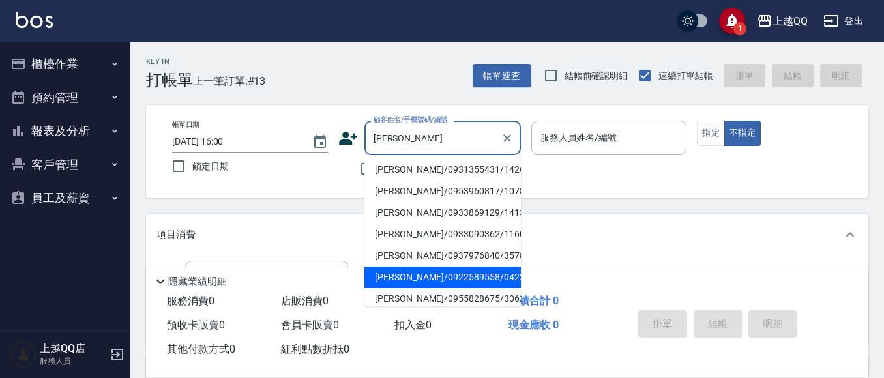
click at [409, 272] on li "[PERSON_NAME]/0922589558/0422" at bounding box center [442, 278] width 156 height 22
type input "[PERSON_NAME]/0922589558/0422"
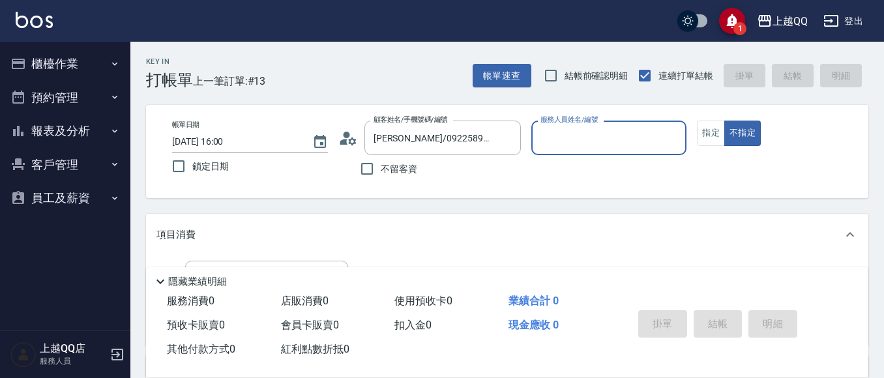
type input "佩怡-3"
click at [711, 132] on button "指定" at bounding box center [711, 133] width 28 height 25
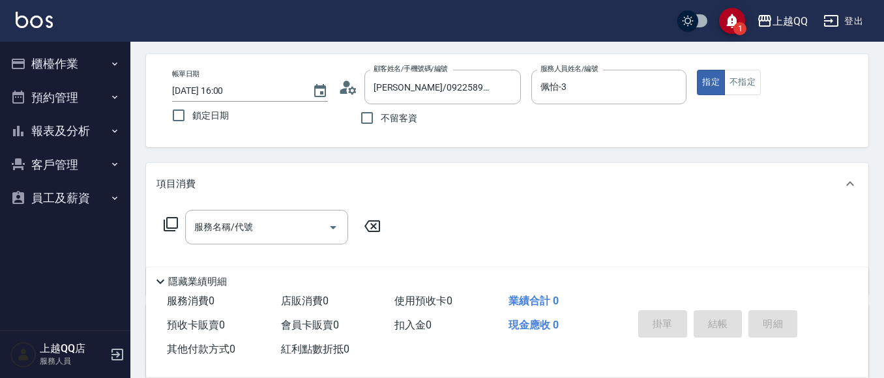
scroll to position [65, 0]
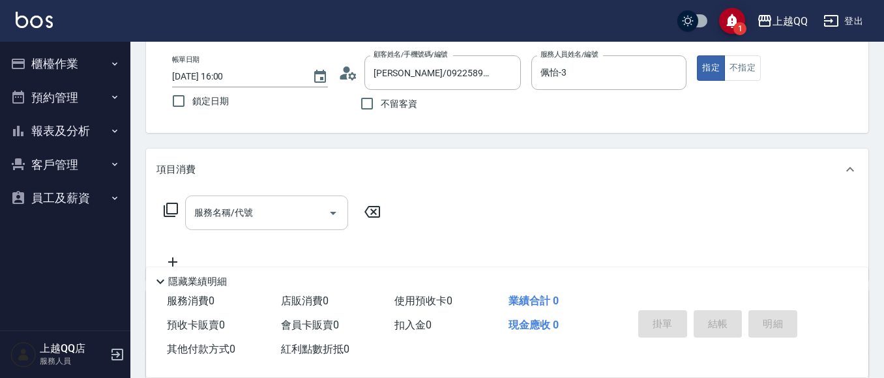
click at [207, 201] on div "服務名稱/代號" at bounding box center [266, 213] width 163 height 35
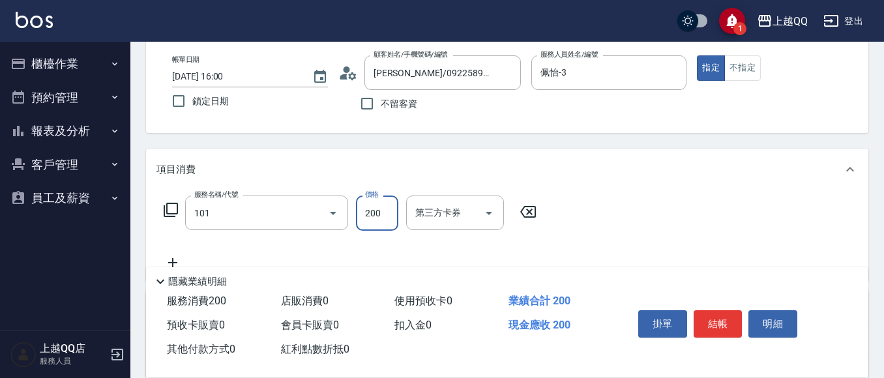
type input "洗髮(101)"
type input "250"
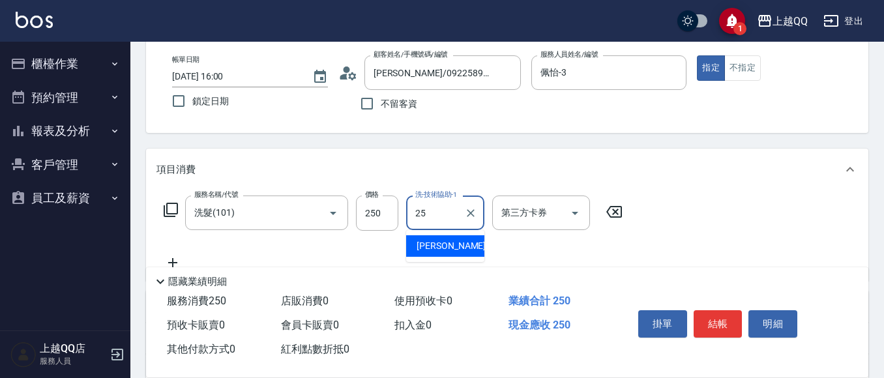
type input "[PERSON_NAME]-25"
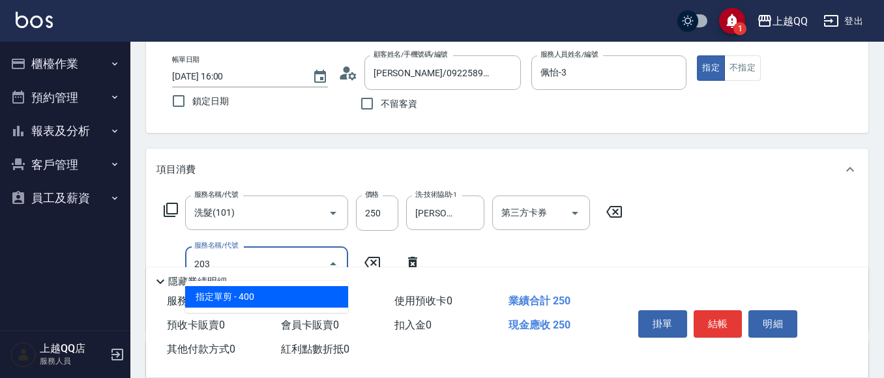
type input "指定單剪(203)"
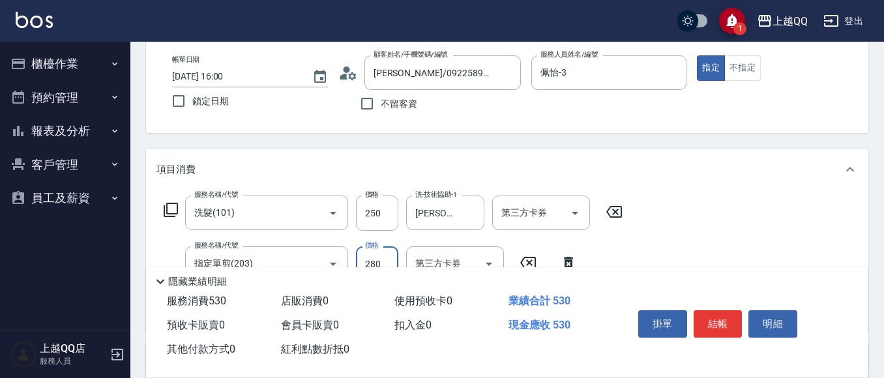
type input "280"
click at [739, 323] on button "結帳" at bounding box center [718, 323] width 49 height 27
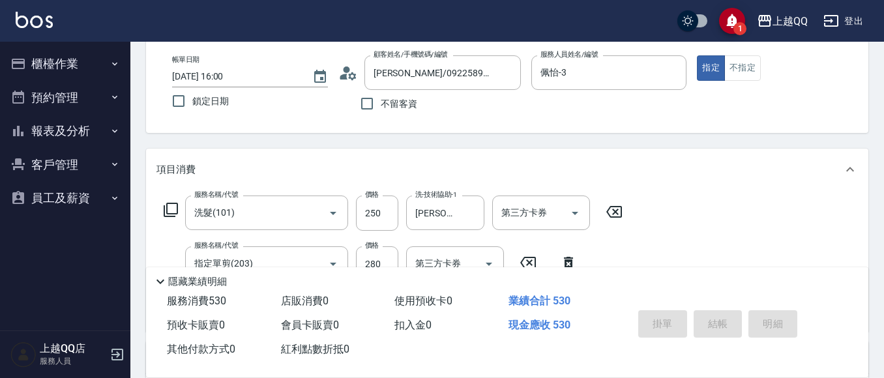
type input "[DATE] 16:02"
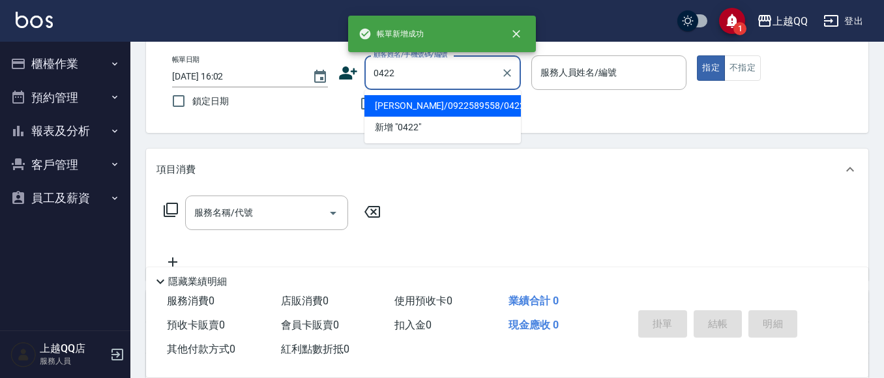
click at [697, 55] on button "指定" at bounding box center [711, 67] width 28 height 25
type input "[PERSON_NAME]/0922589558/0422"
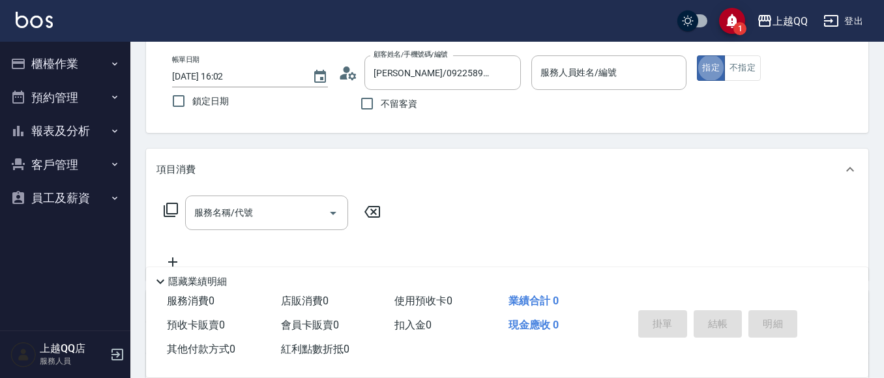
type input "佩怡-3"
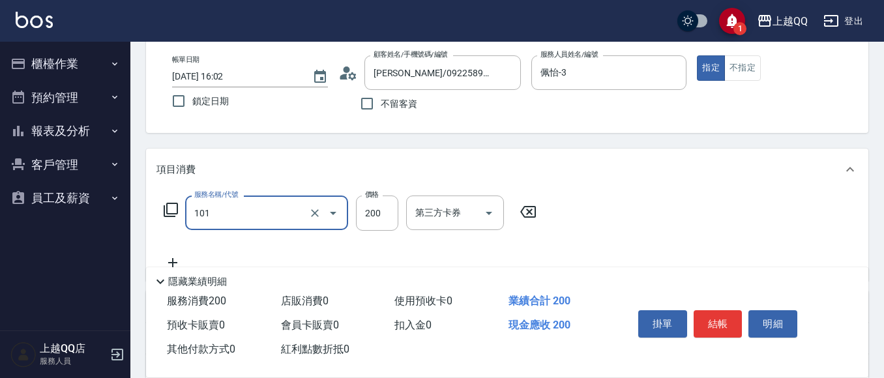
type input "洗髮(101)"
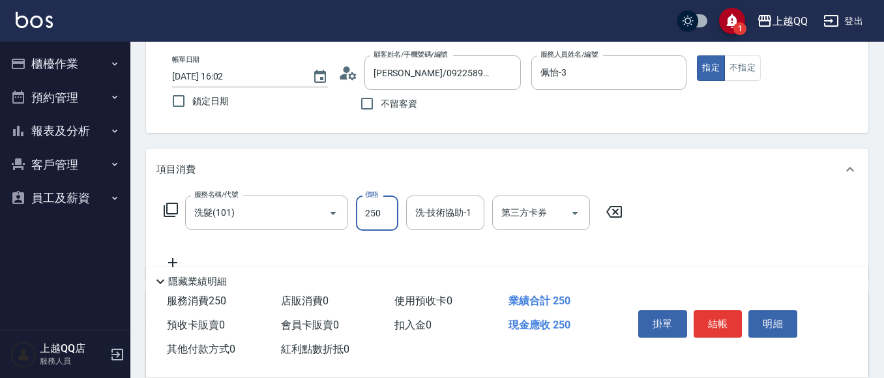
type input "250"
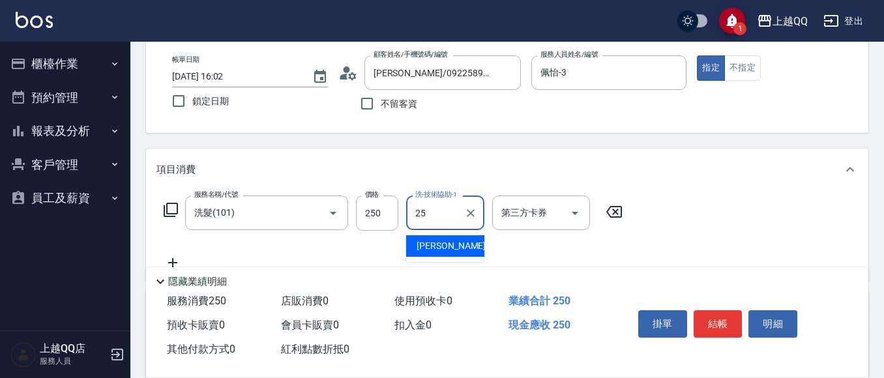
type input "[PERSON_NAME]-25"
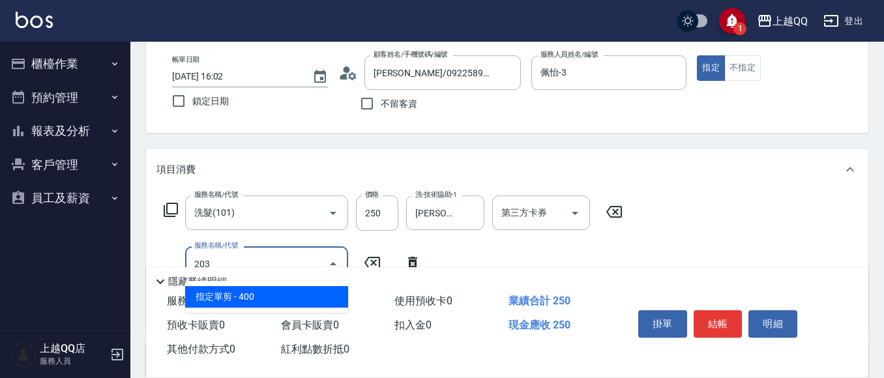
type input "指定單剪(203)"
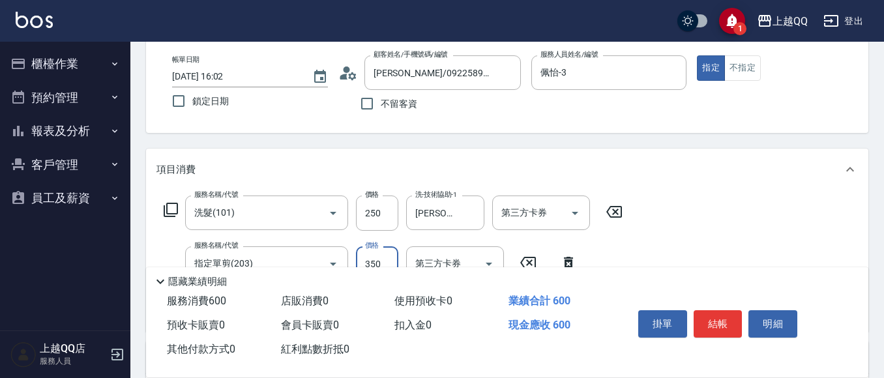
type input "350"
type input "設計染髮(404)"
type input "1300"
type input "佩怡-3"
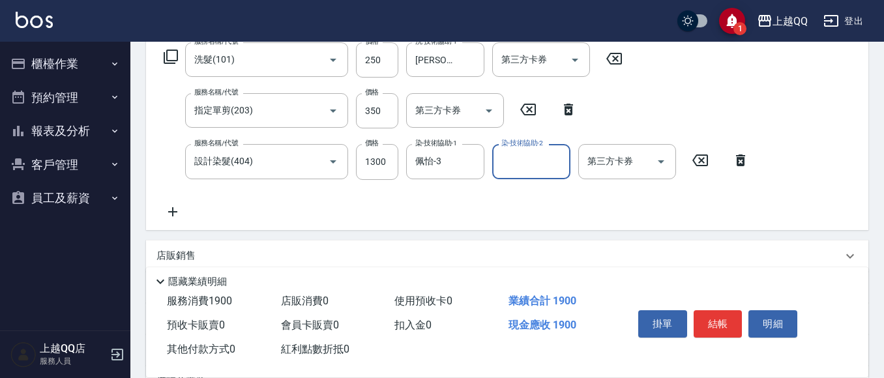
scroll to position [196, 0]
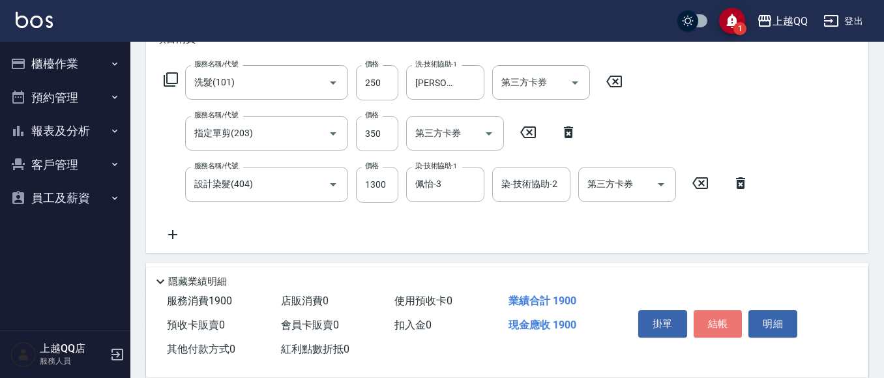
drag, startPoint x: 719, startPoint y: 317, endPoint x: 726, endPoint y: 319, distance: 7.4
click at [719, 317] on button "結帳" at bounding box center [718, 323] width 49 height 27
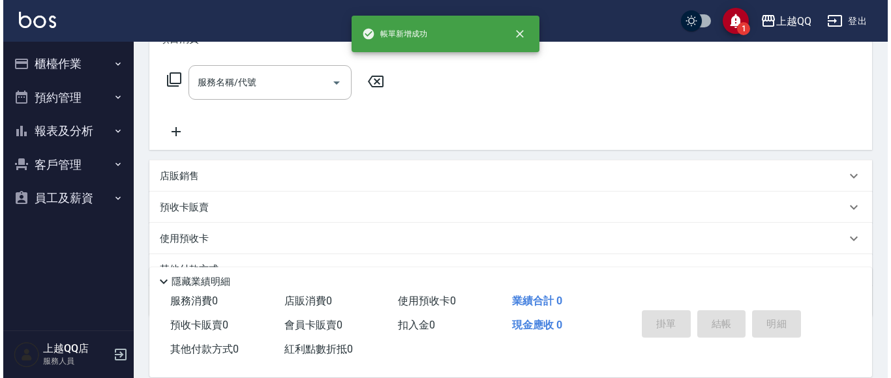
scroll to position [0, 0]
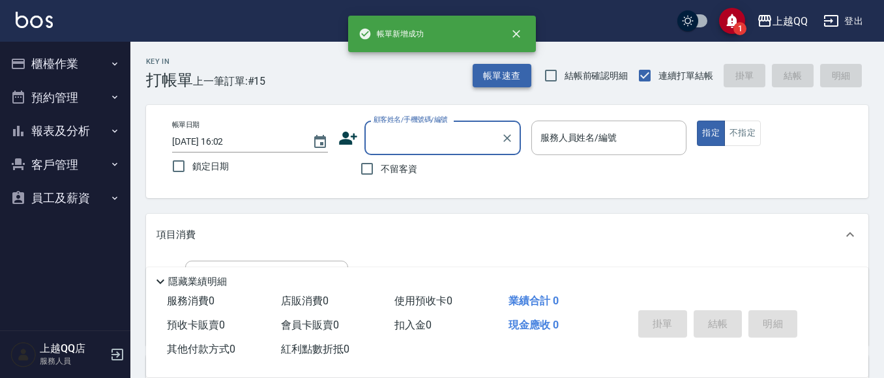
click at [482, 82] on button "帳單速查" at bounding box center [502, 76] width 59 height 24
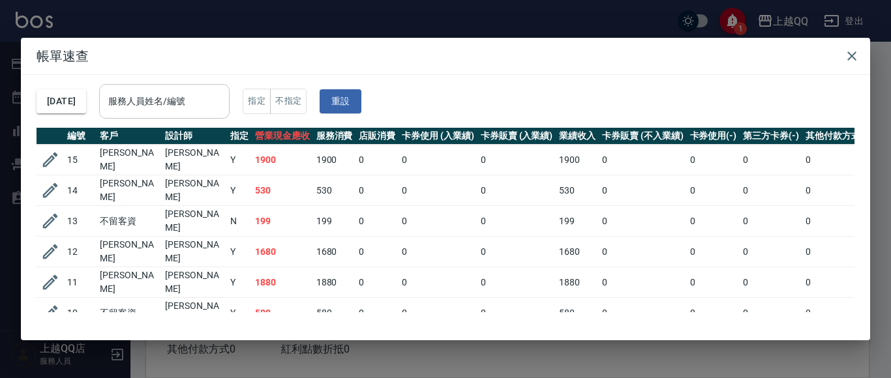
click at [224, 107] on input "服務人員姓名/編號" at bounding box center [164, 101] width 119 height 23
type input "佩怡-3"
click at [859, 46] on button "button" at bounding box center [852, 56] width 26 height 26
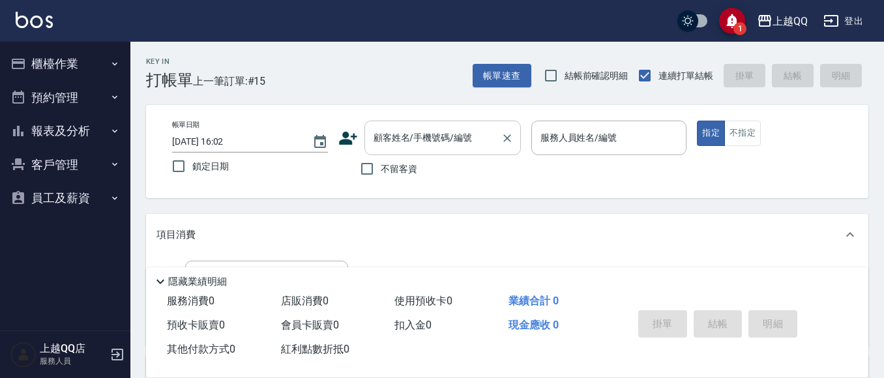
click at [397, 135] on input "顧客姓名/手機號碼/編號" at bounding box center [432, 137] width 125 height 23
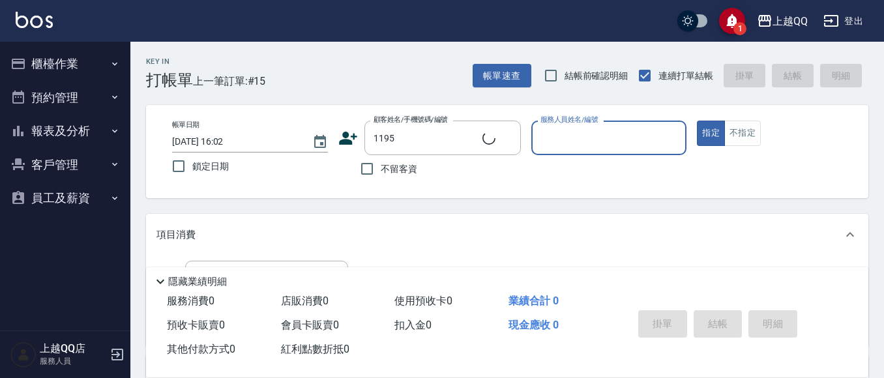
type input "[PERSON_NAME]/0923700877/1195"
type input "[PERSON_NAME]-8"
click at [664, 138] on button "Clear" at bounding box center [673, 138] width 18 height 18
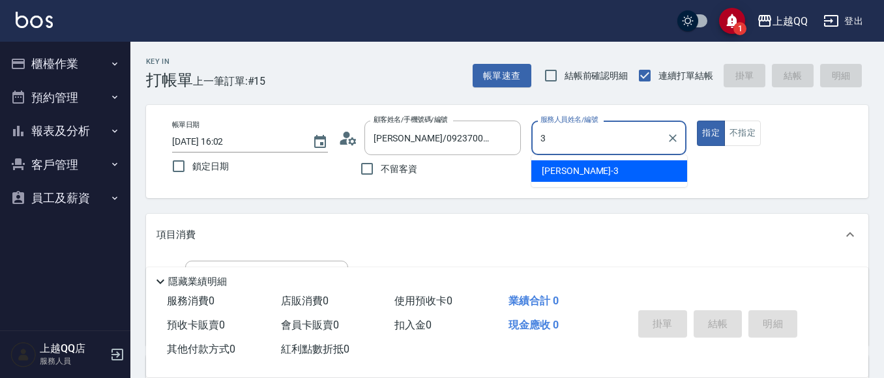
type input "佩怡-3"
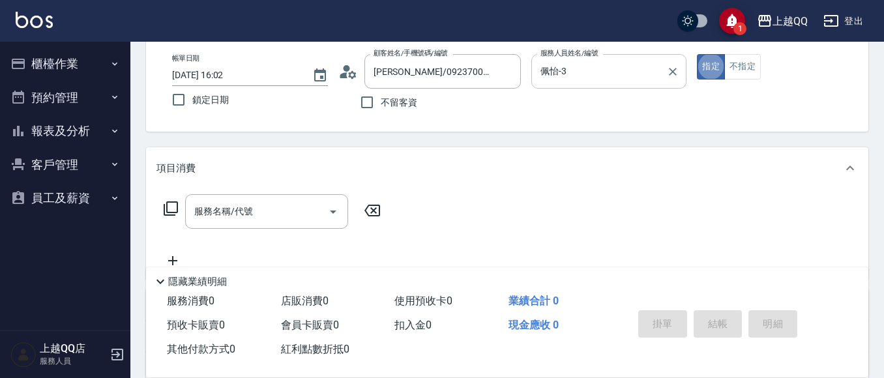
scroll to position [130, 0]
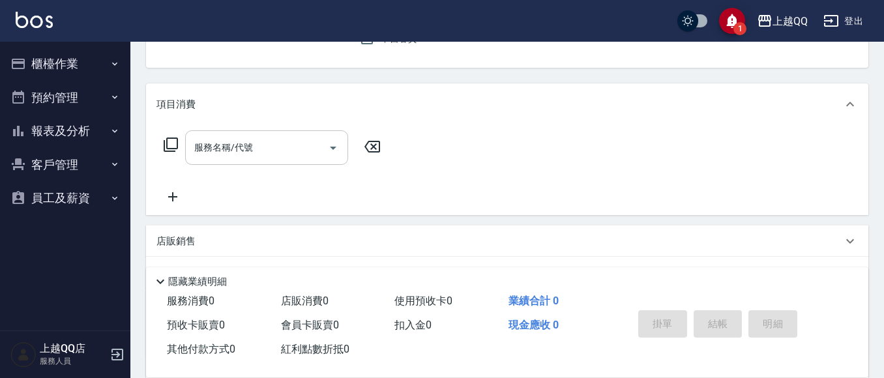
click at [291, 149] on input "服務名稱/代號" at bounding box center [257, 147] width 132 height 23
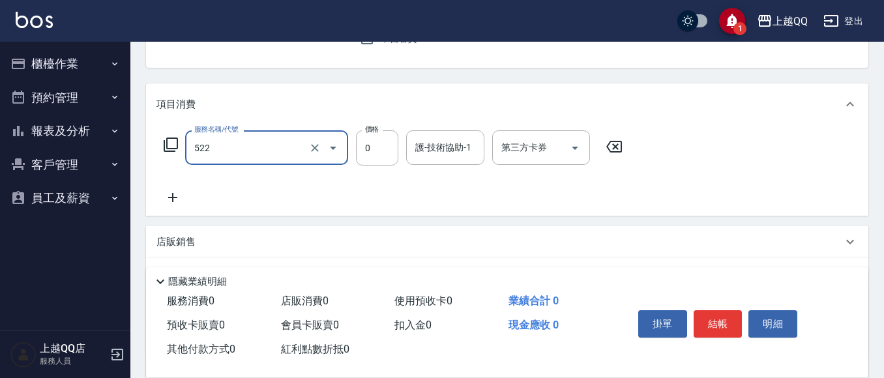
type input "免費護髮(522)"
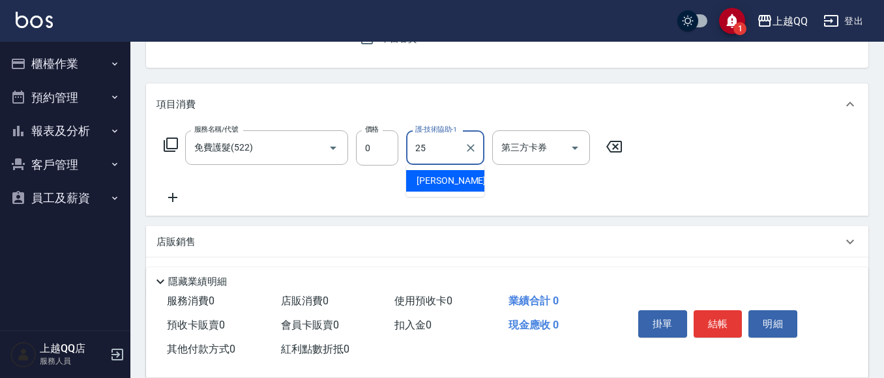
type input "[PERSON_NAME]-25"
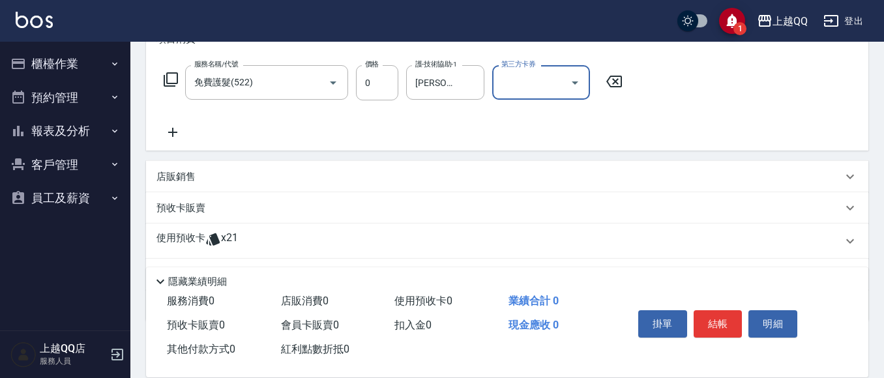
scroll to position [261, 0]
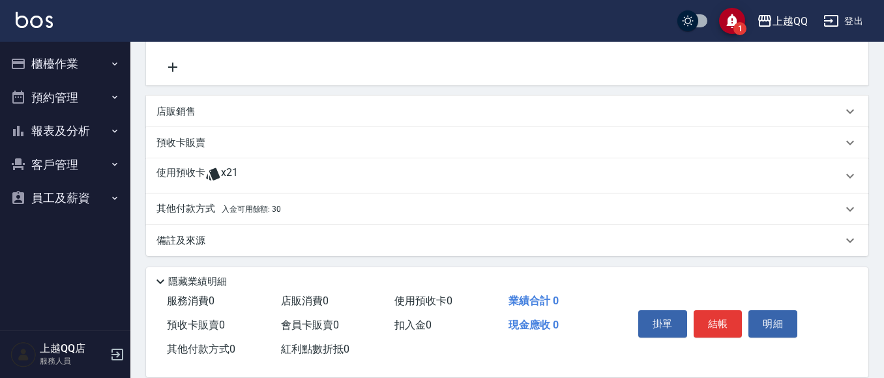
click at [183, 171] on p "使用預收卡" at bounding box center [180, 176] width 49 height 20
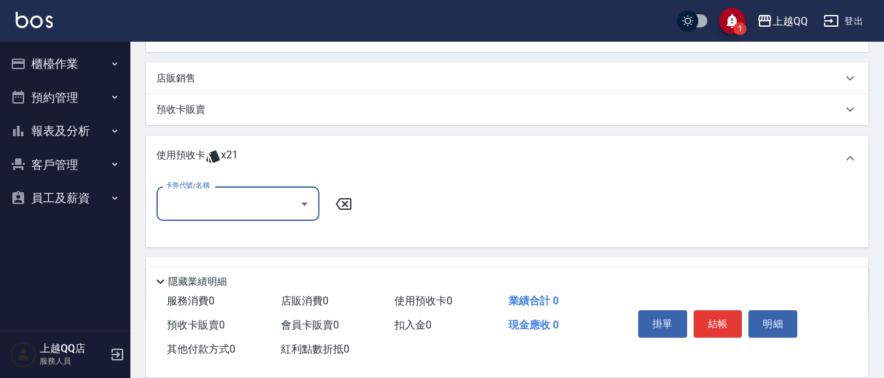
scroll to position [326, 0]
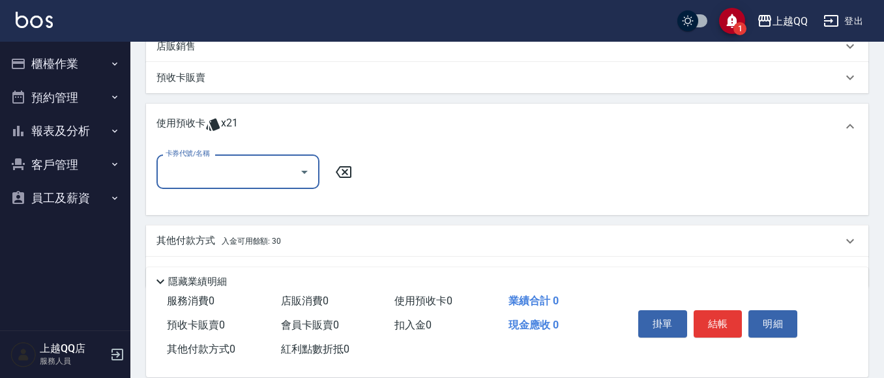
drag, startPoint x: 307, startPoint y: 160, endPoint x: 319, endPoint y: 180, distance: 22.8
click at [319, 180] on div "卡券代號/名稱" at bounding box center [237, 172] width 163 height 35
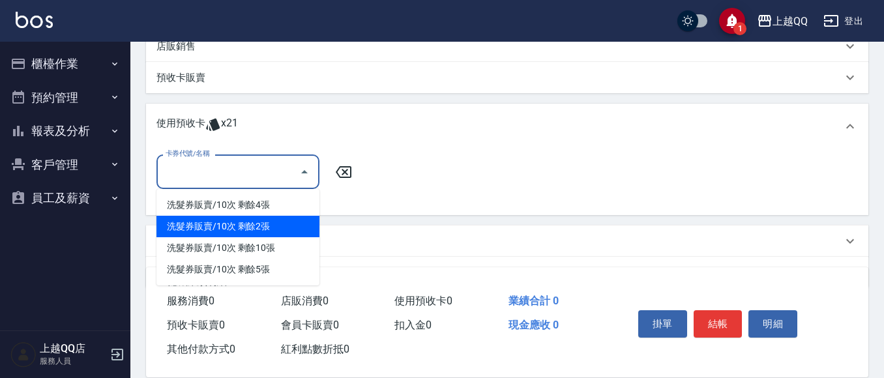
click at [281, 231] on div "洗髮券販賣/10次 剩餘2張" at bounding box center [237, 227] width 163 height 22
type input "洗髮券販賣/10次"
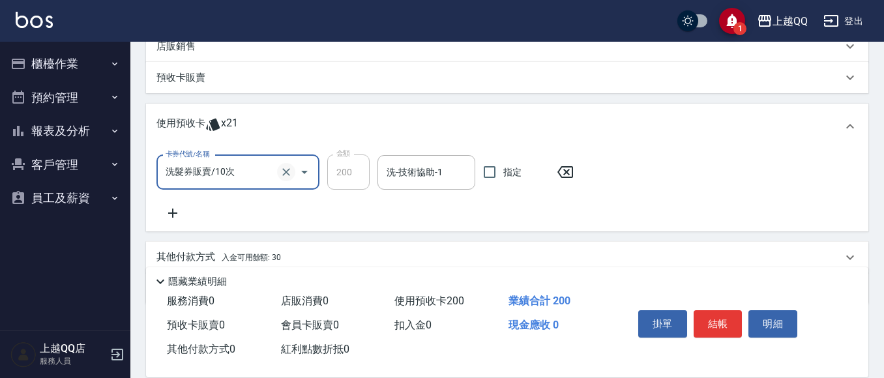
click at [288, 170] on icon "Clear" at bounding box center [286, 172] width 13 height 13
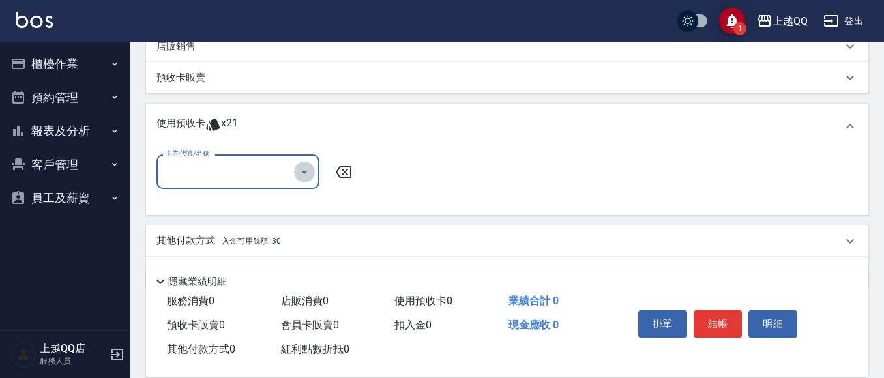
click at [310, 175] on icon "Open" at bounding box center [305, 172] width 16 height 16
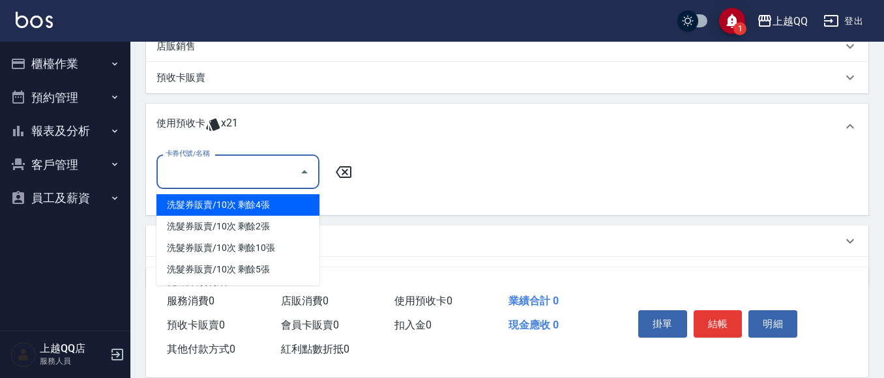
drag, startPoint x: 285, startPoint y: 204, endPoint x: 348, endPoint y: 203, distance: 63.3
click at [288, 206] on div "洗髮券販賣/10次 剩餘4張" at bounding box center [237, 205] width 163 height 22
type input "洗髮券販賣/10次"
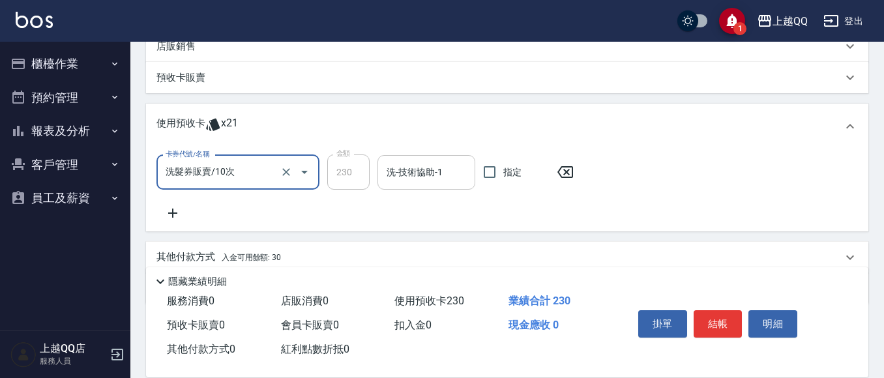
click at [415, 175] on input "洗-技術協助-1" at bounding box center [426, 172] width 86 height 23
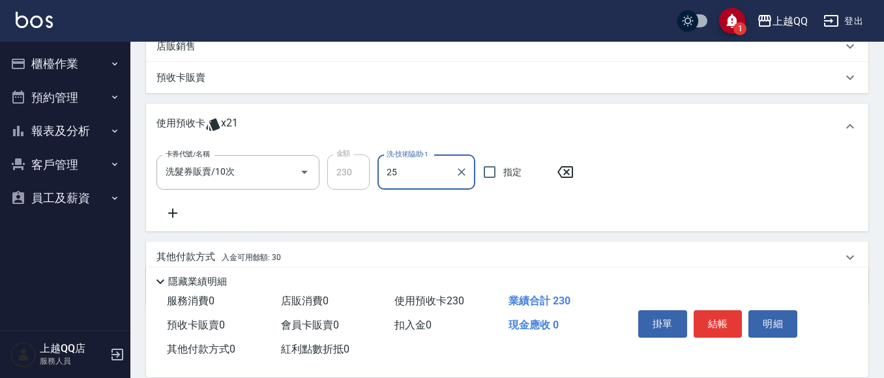
type input "[PERSON_NAME]-25"
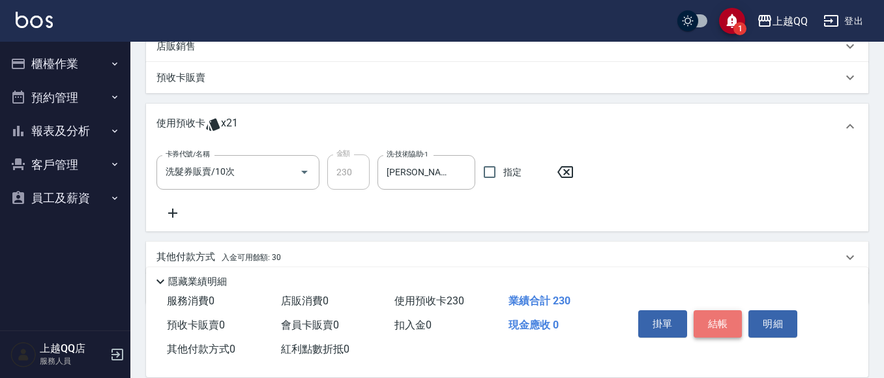
click at [722, 323] on button "結帳" at bounding box center [718, 323] width 49 height 27
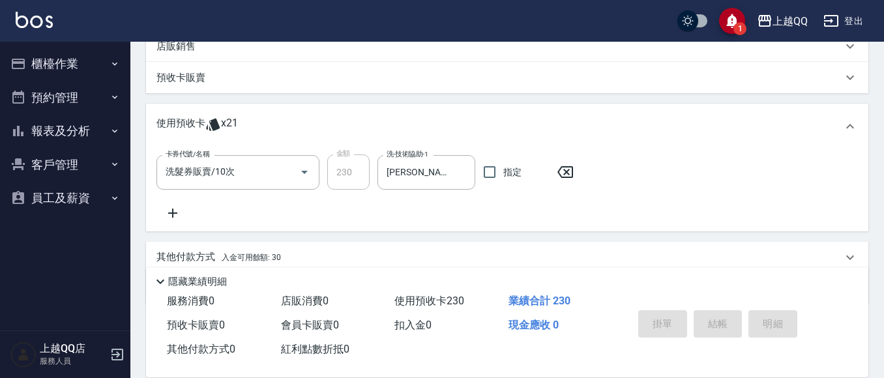
type input "[DATE] 16:04"
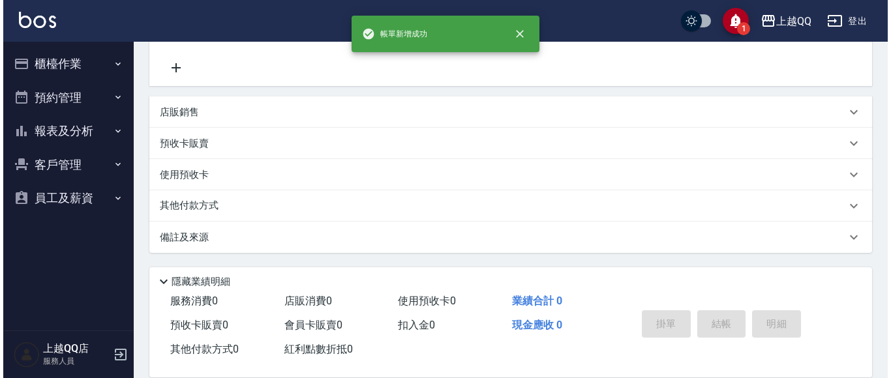
scroll to position [0, 0]
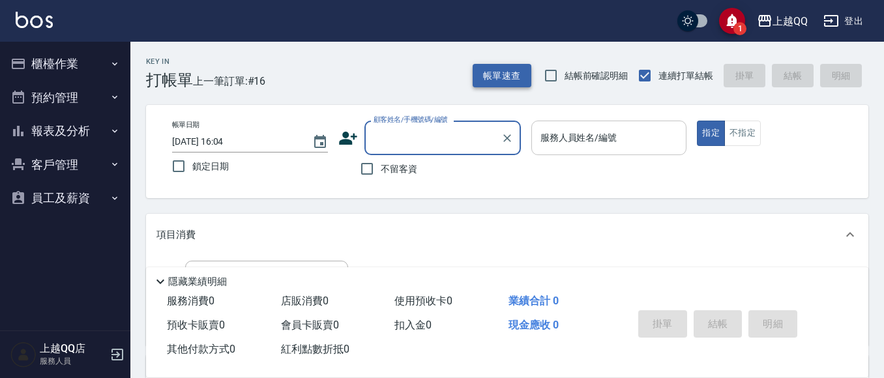
click at [511, 63] on div "帳單速查 結帳前確認明細 連續打單結帳 掛單 結帳 明細" at bounding box center [671, 75] width 396 height 27
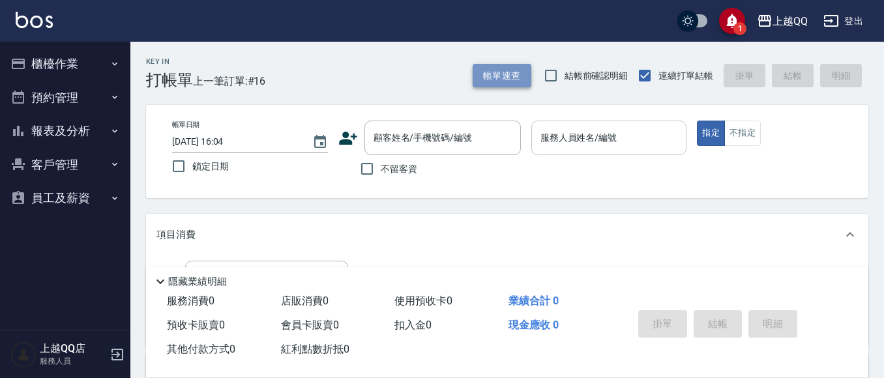
click at [497, 83] on button "帳單速查" at bounding box center [502, 76] width 59 height 24
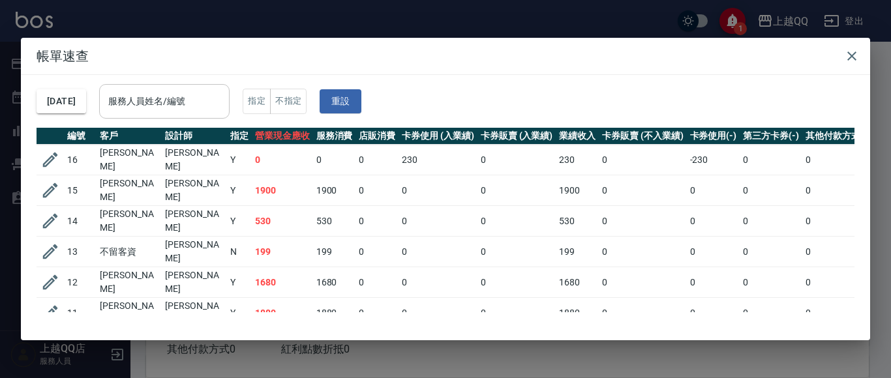
click at [224, 99] on input "服務人員姓名/編號" at bounding box center [164, 101] width 119 height 23
type input "佩怡-3"
drag, startPoint x: 854, startPoint y: 58, endPoint x: 865, endPoint y: 65, distance: 13.2
click at [856, 59] on icon "button" at bounding box center [852, 56] width 16 height 16
